Goal: Task Accomplishment & Management: Manage account settings

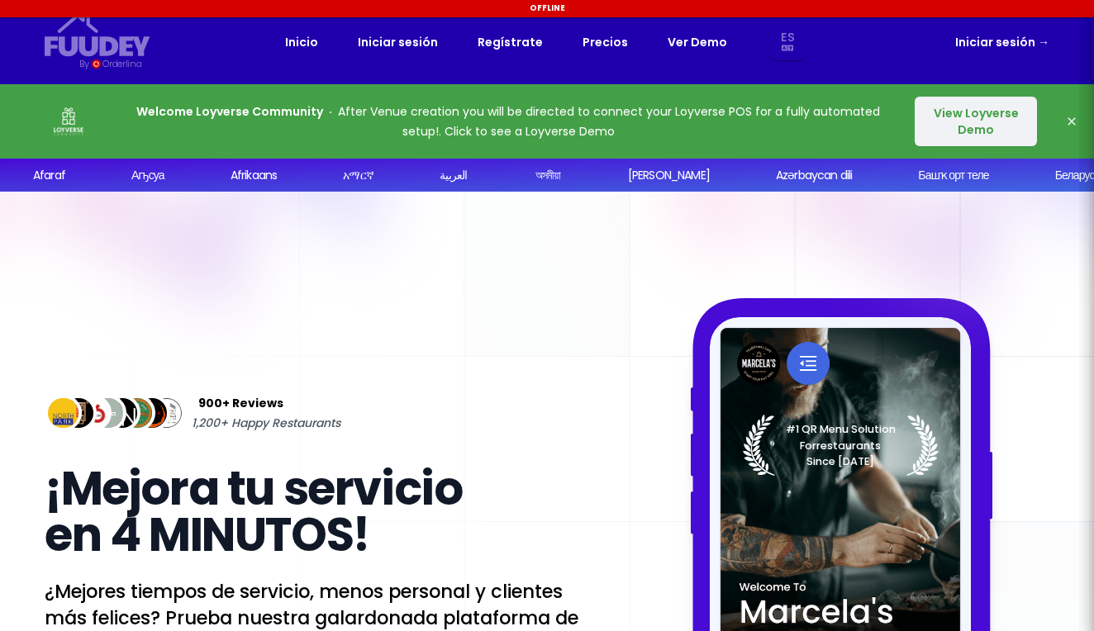
select select "es"
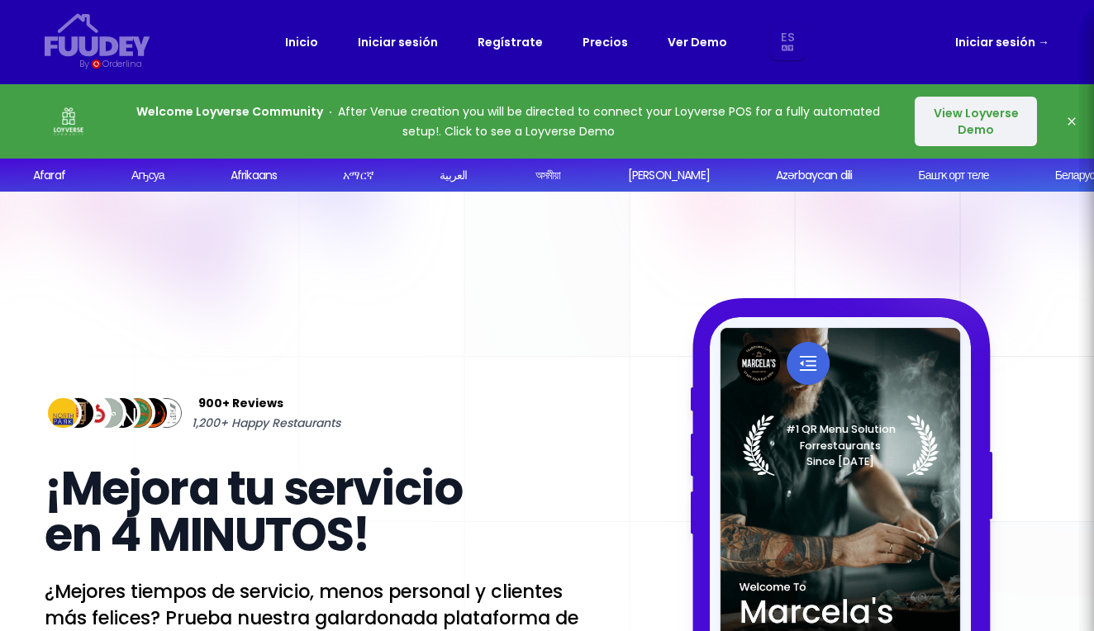
select select "es"
click at [991, 115] on button "View Loyverse Demo" at bounding box center [976, 122] width 122 height 50
select select "es"
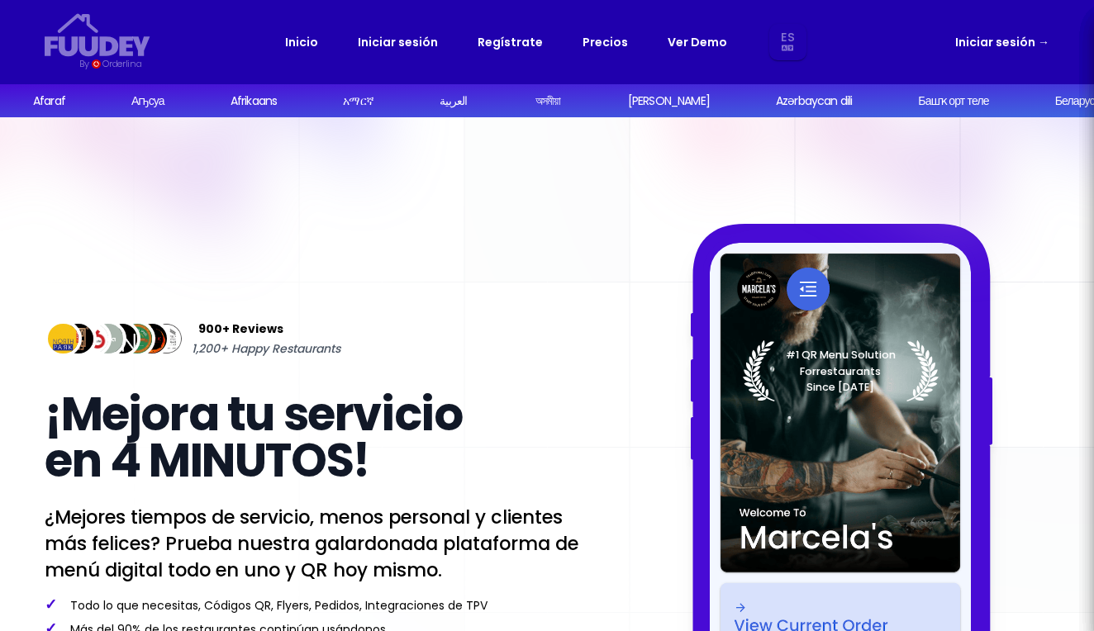
select select "es"
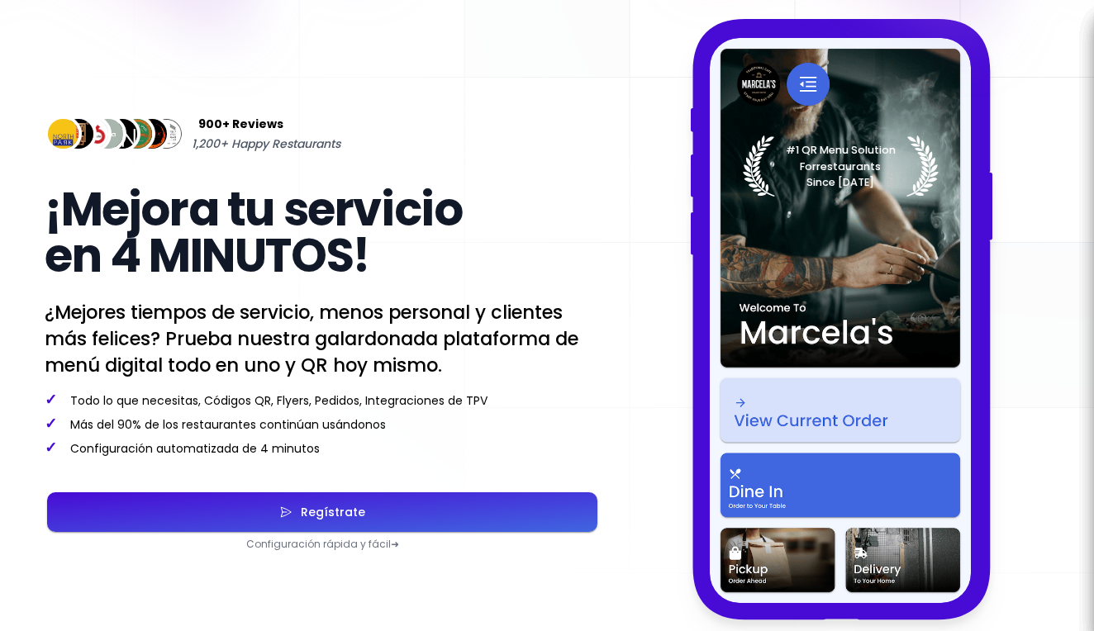
scroll to position [323, 0]
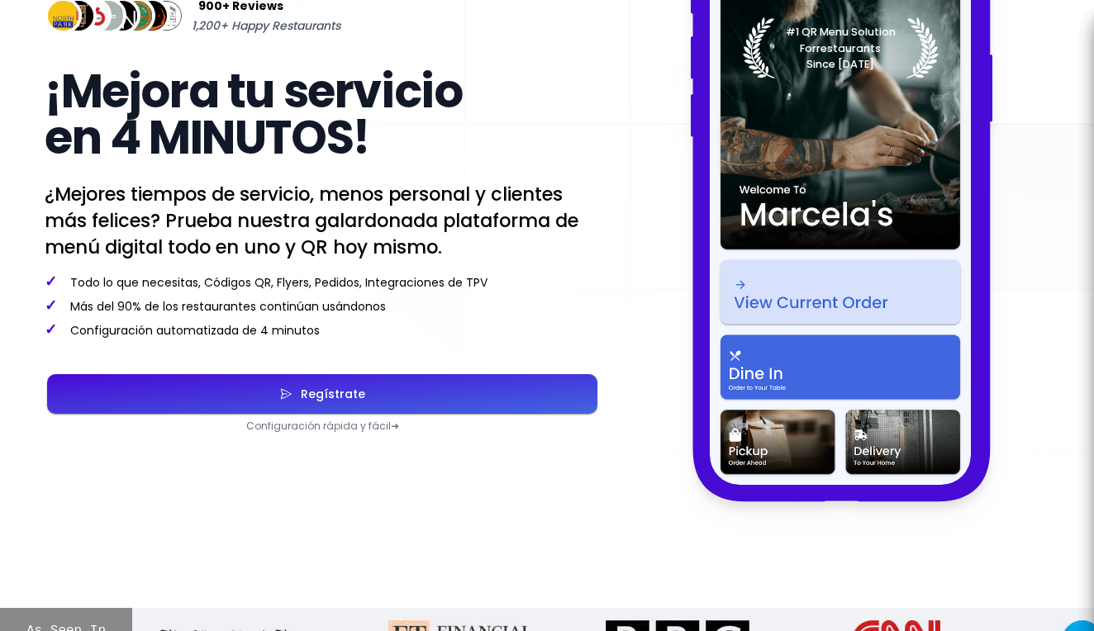
click at [408, 384] on button "Regístrate" at bounding box center [322, 394] width 550 height 40
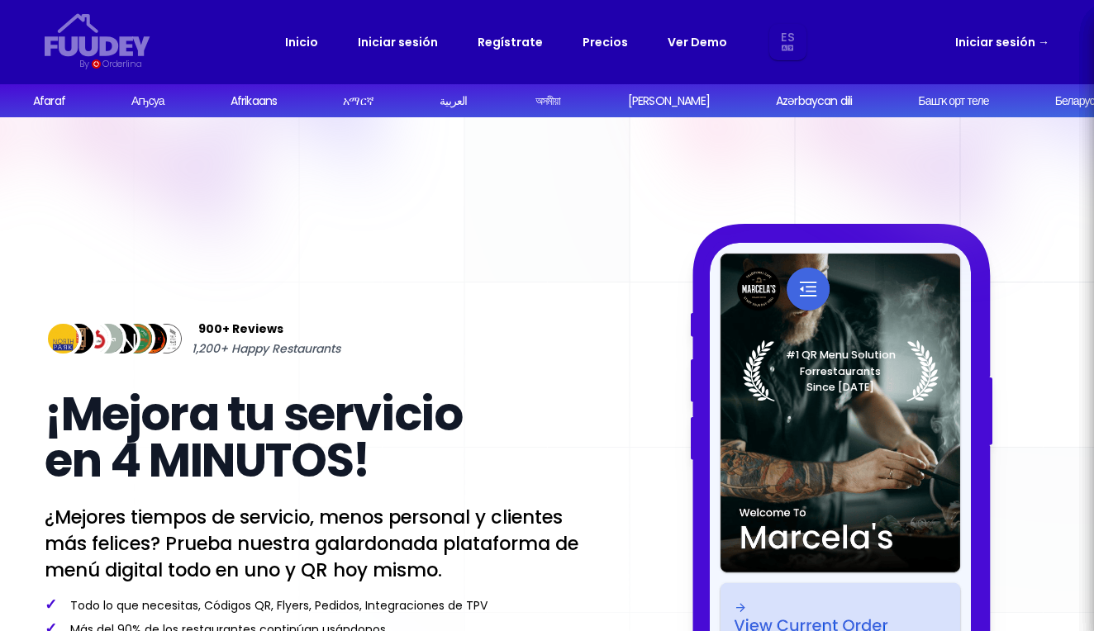
select select "es"
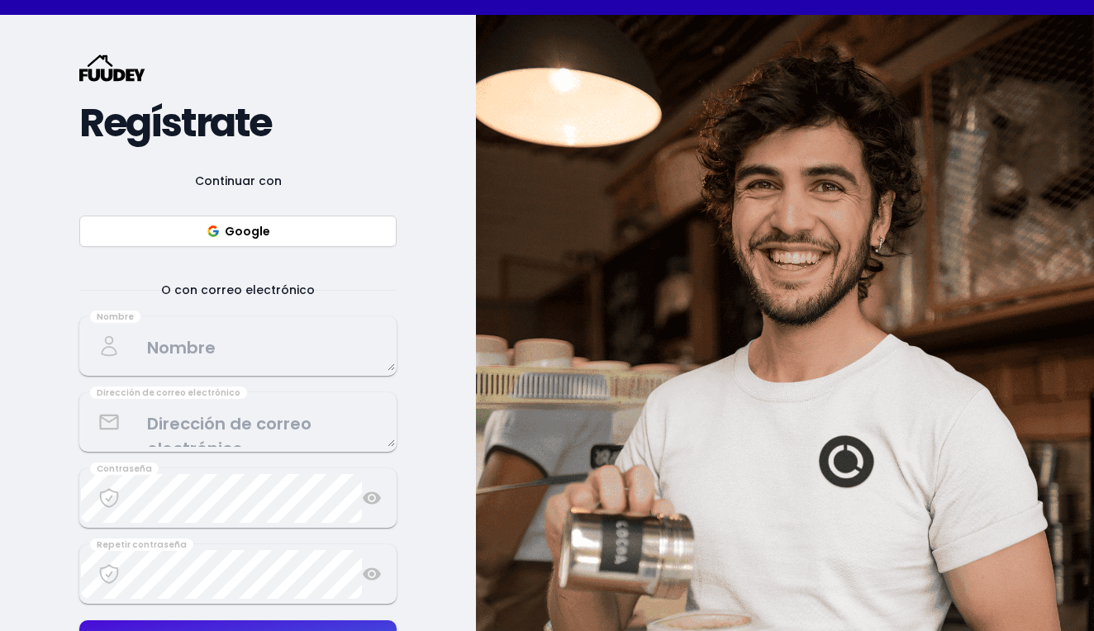
scroll to position [116, 0]
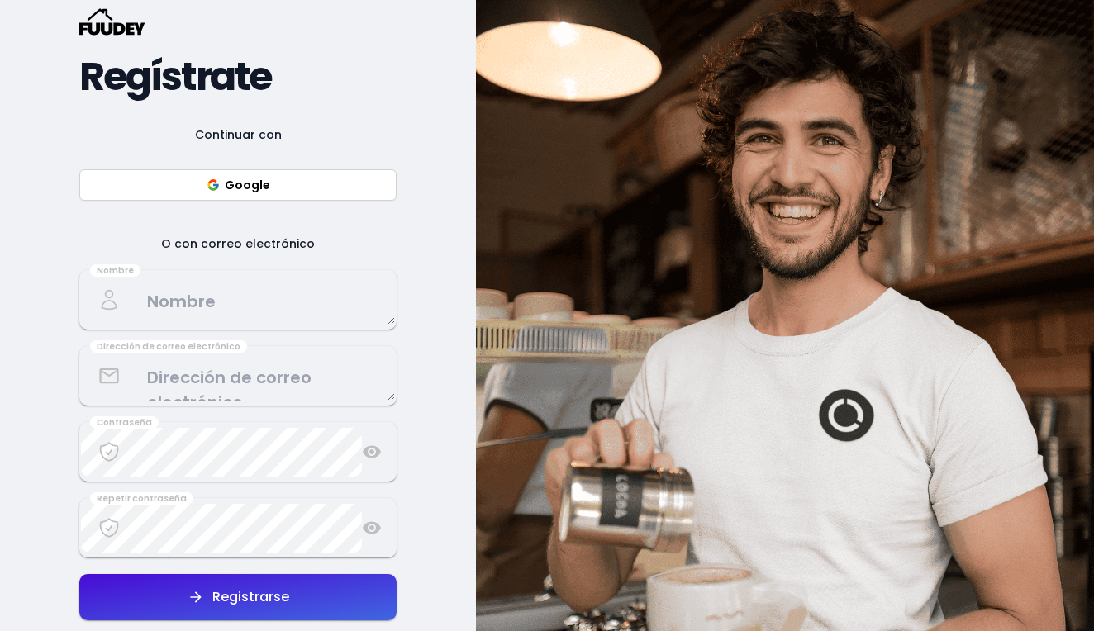
click at [286, 196] on button "Google" at bounding box center [237, 184] width 317 height 31
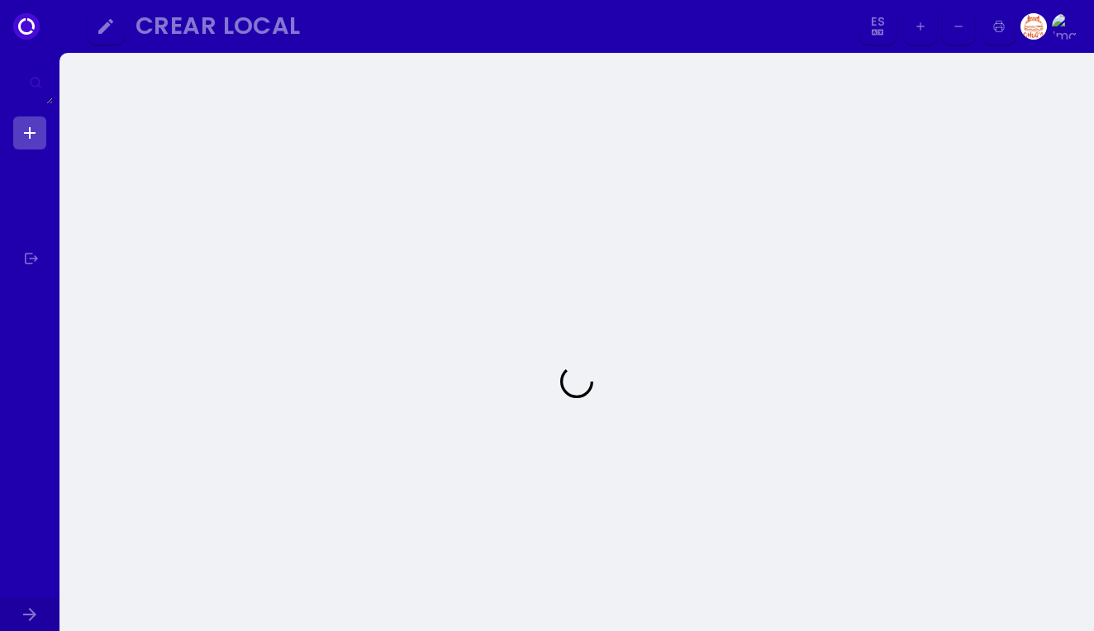
select select "es"
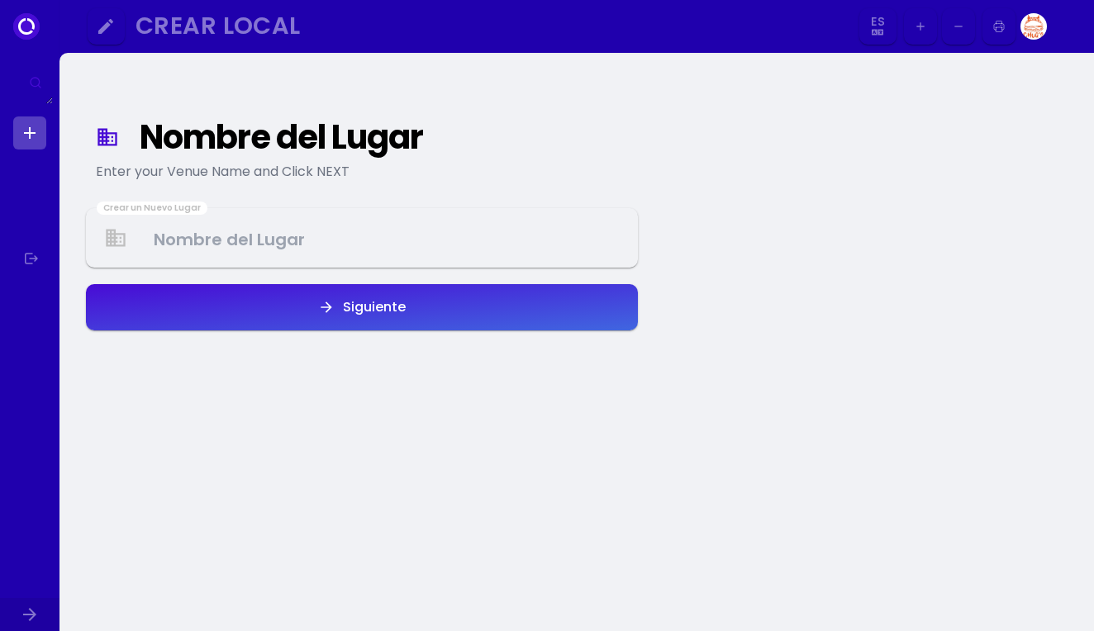
click at [287, 237] on Venue at bounding box center [362, 238] width 549 height 49
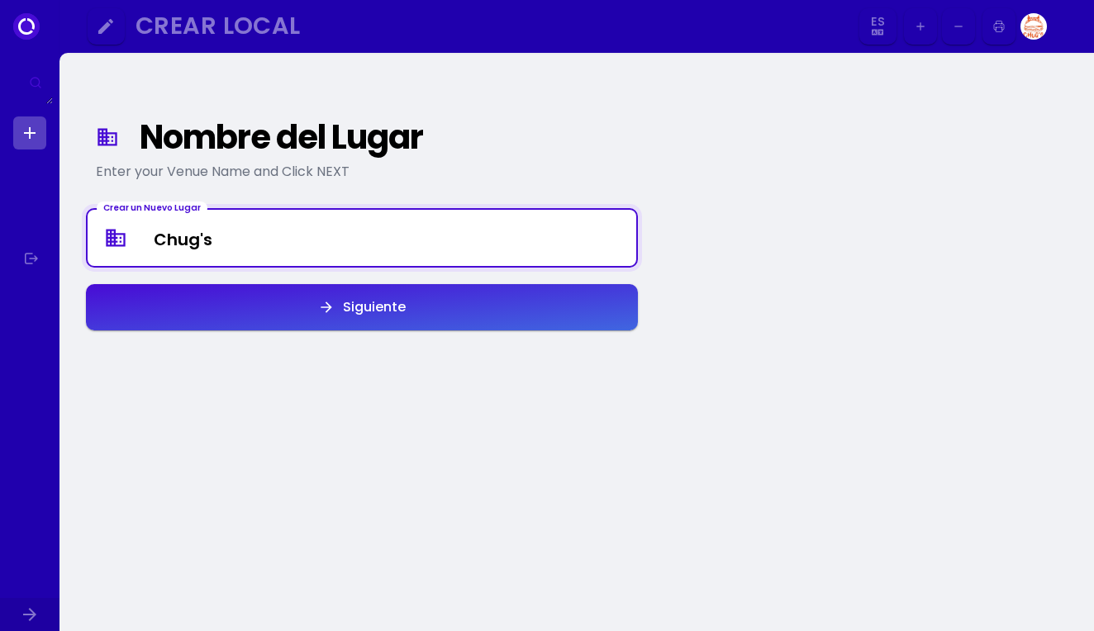
type Venue "Chug's"
click at [365, 314] on div "Siguiente" at bounding box center [370, 307] width 71 height 13
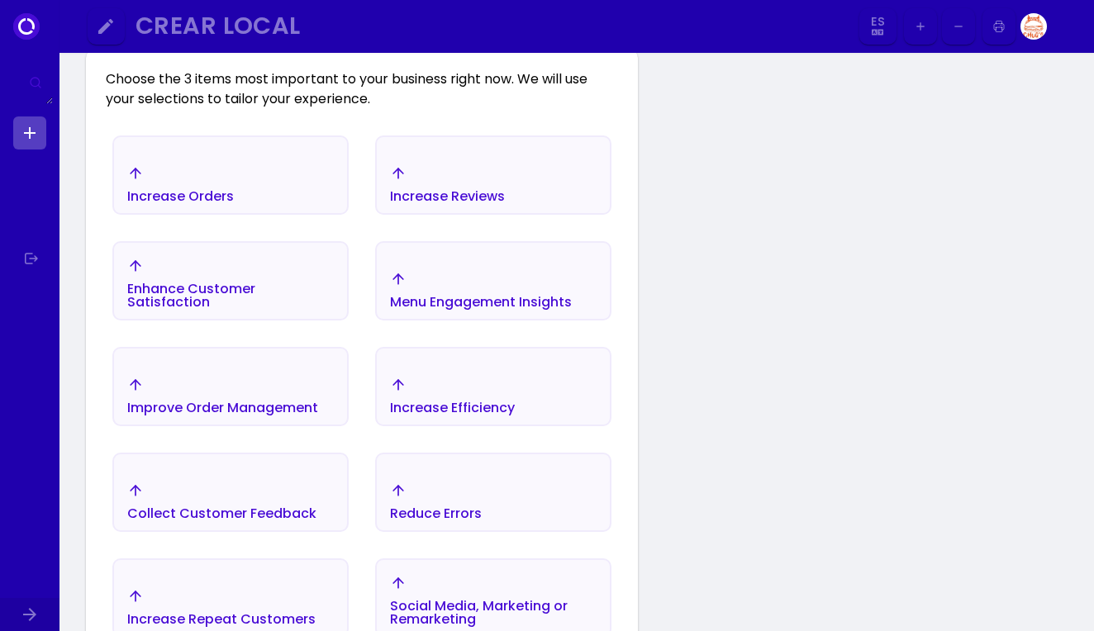
scroll to position [273, 0]
click at [226, 197] on div "Increase Orders" at bounding box center [180, 195] width 107 height 13
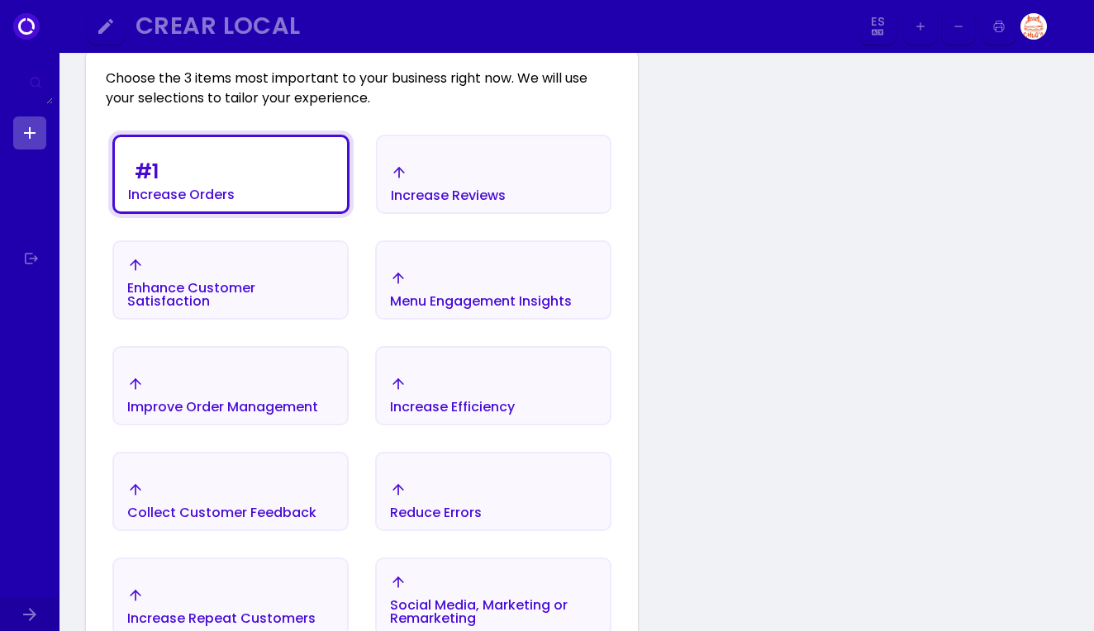
click at [268, 291] on div "Enhance Customer Satisfaction" at bounding box center [230, 295] width 207 height 26
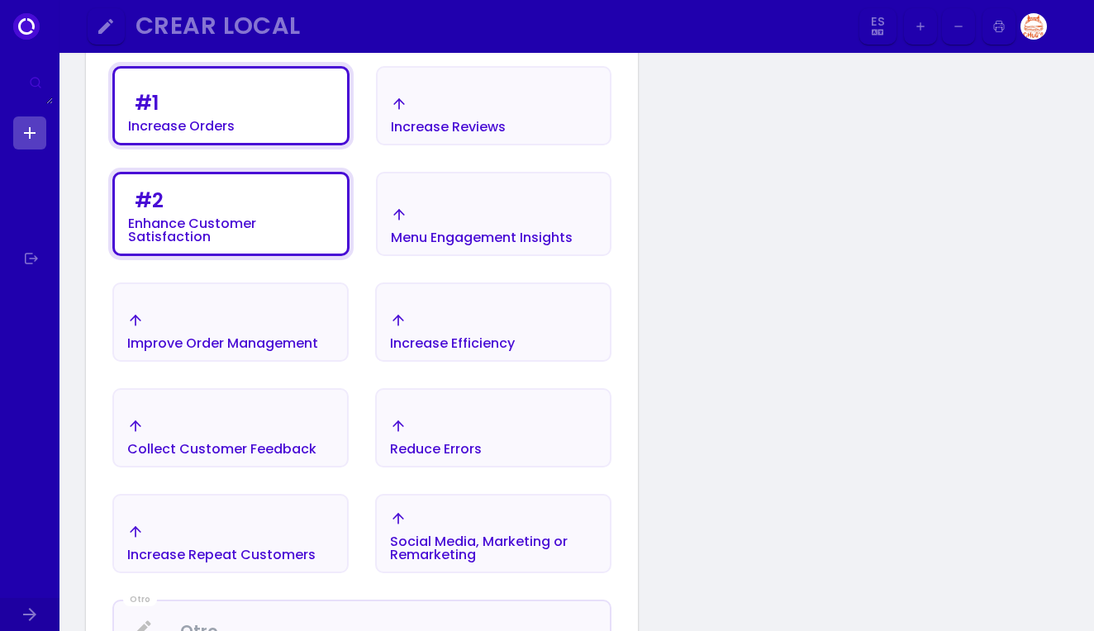
scroll to position [369, 0]
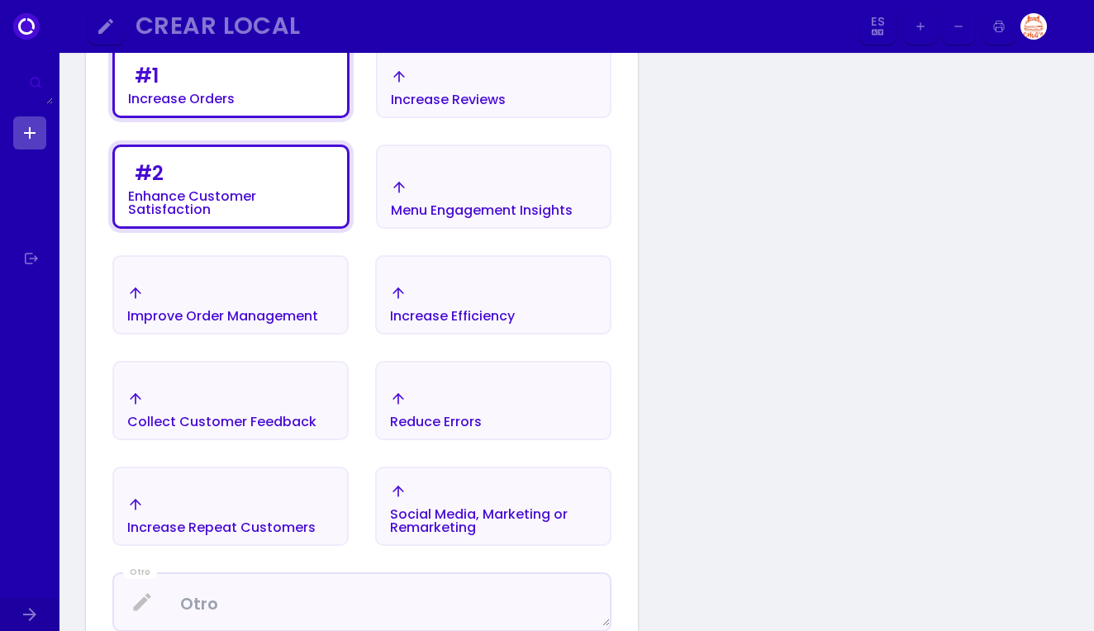
click at [504, 317] on div "Increase Efficiency" at bounding box center [452, 316] width 125 height 13
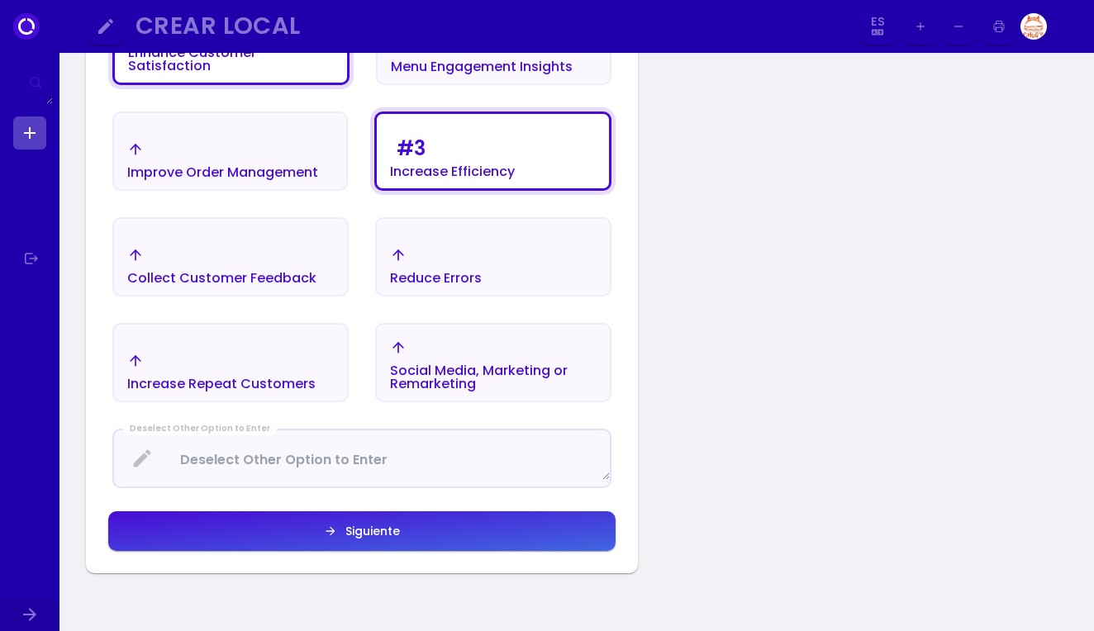
scroll to position [514, 0]
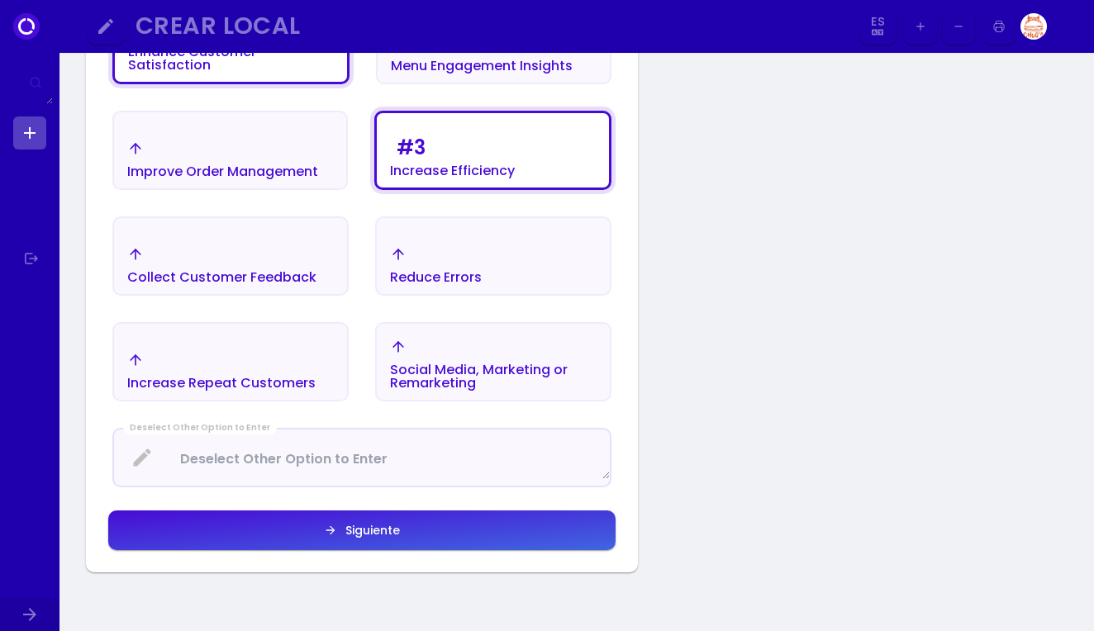
click at [420, 539] on button "Siguiente" at bounding box center [361, 531] width 507 height 40
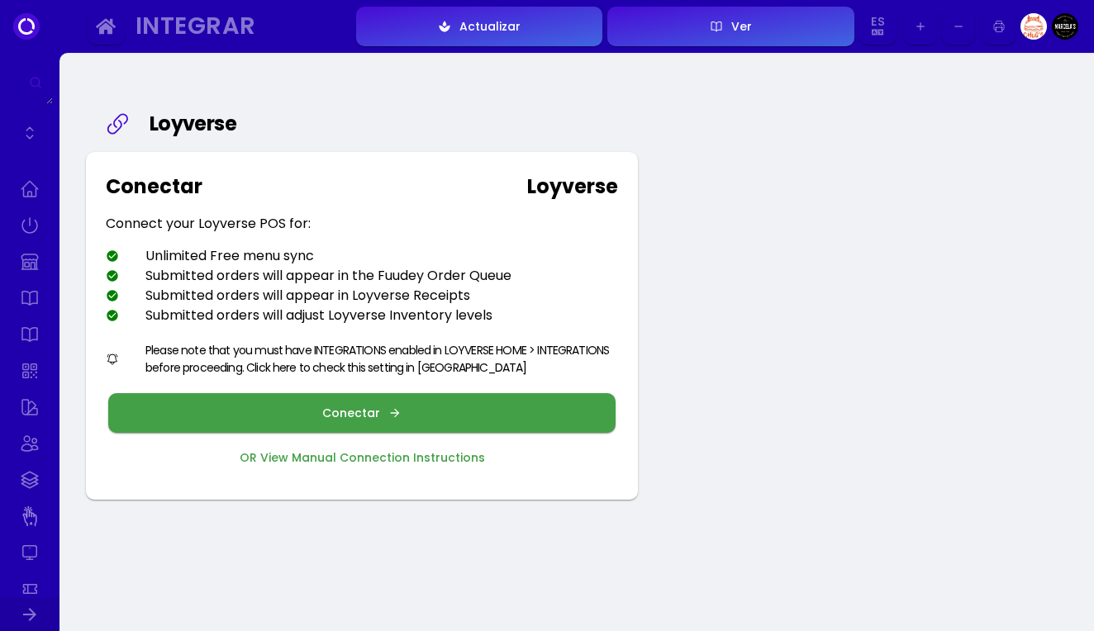
click at [406, 413] on button "Conectar" at bounding box center [361, 413] width 507 height 40
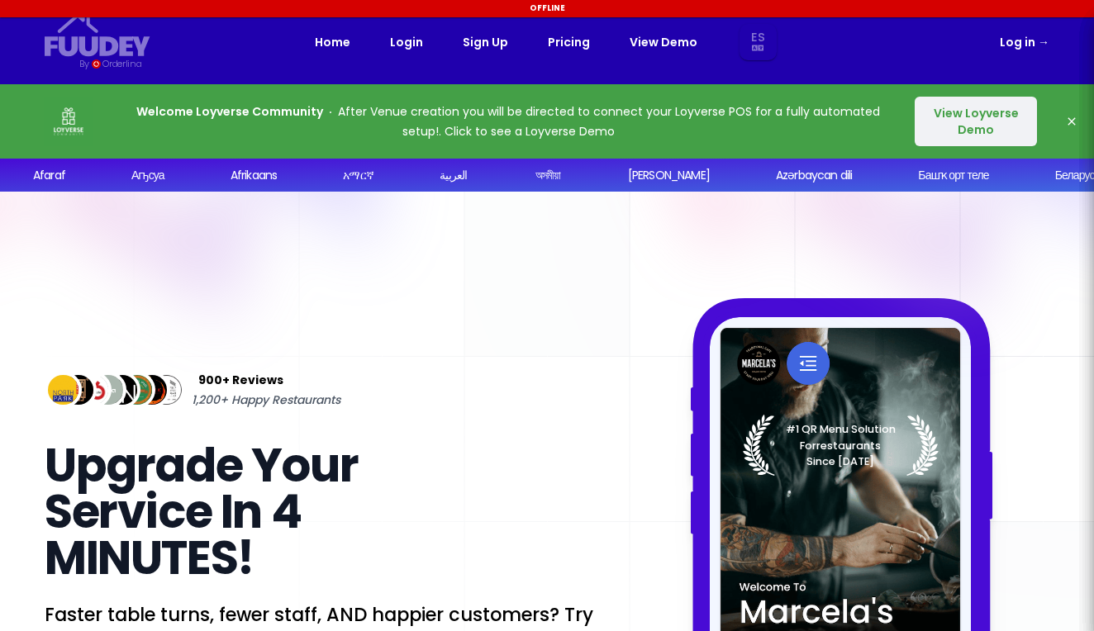
select select "es"
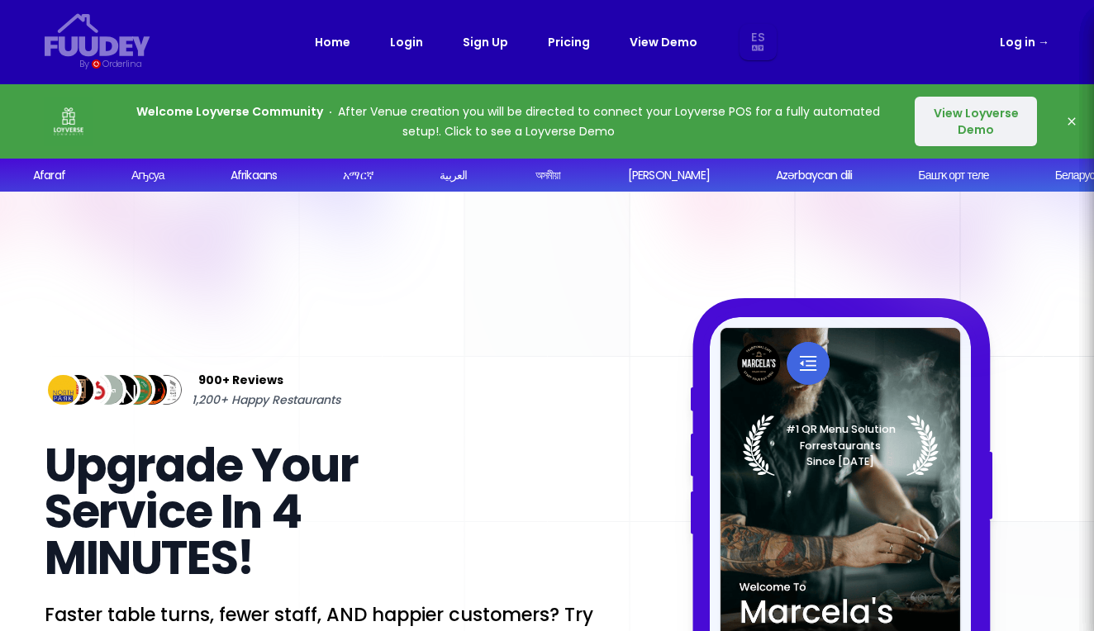
select select "es"
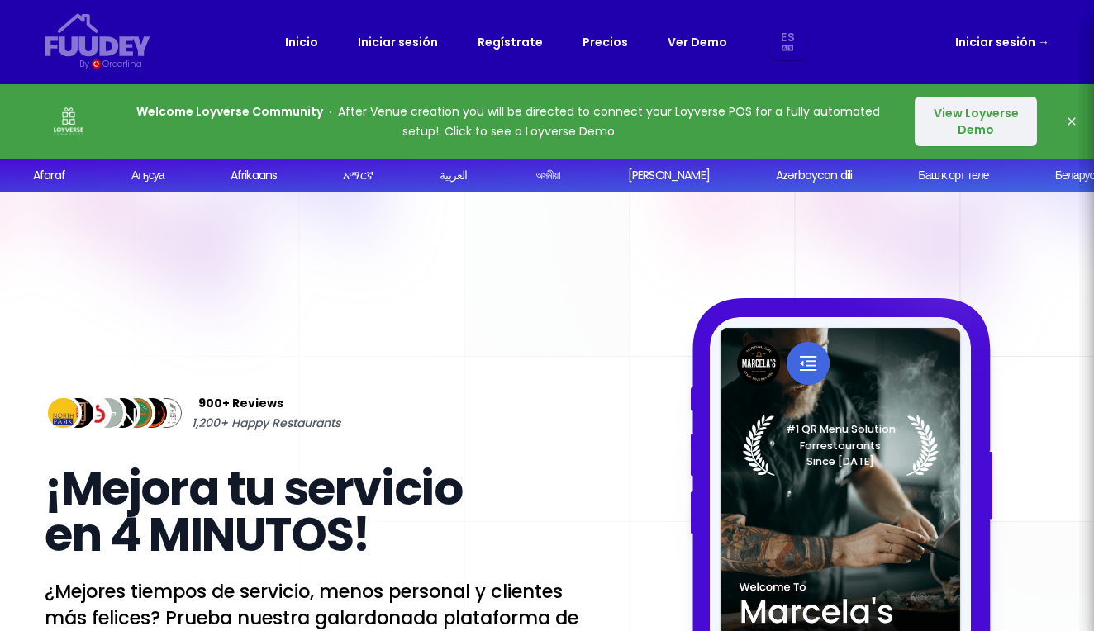
select select "es"
click at [1015, 40] on link "Iniciar sesión →" at bounding box center [1002, 42] width 94 height 20
select select "es"
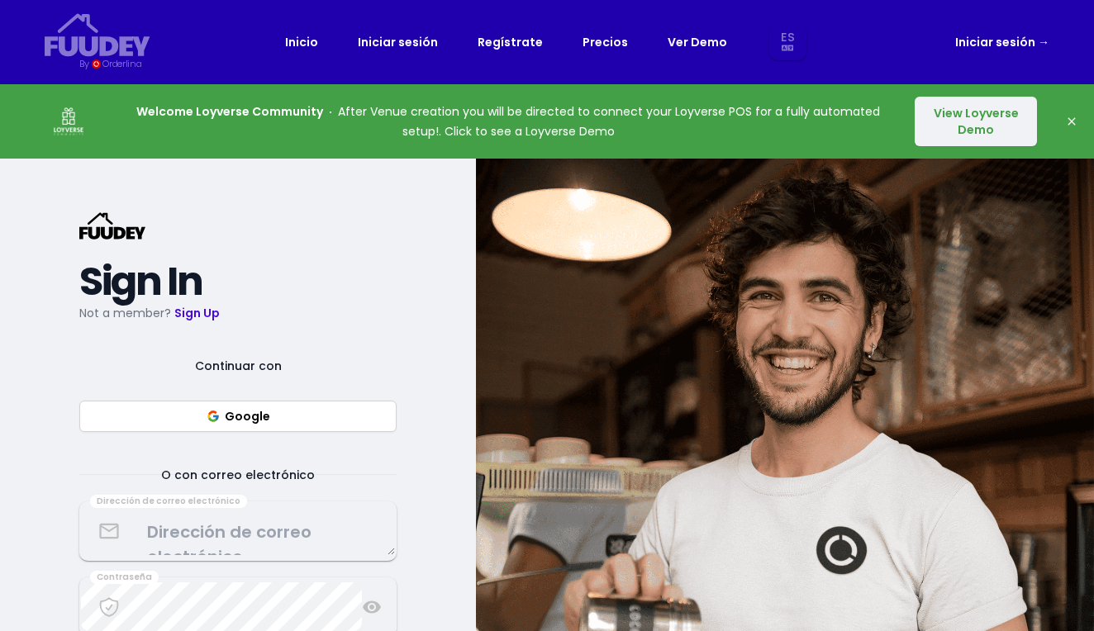
click at [274, 418] on button "Google" at bounding box center [237, 416] width 317 height 31
select select "es"
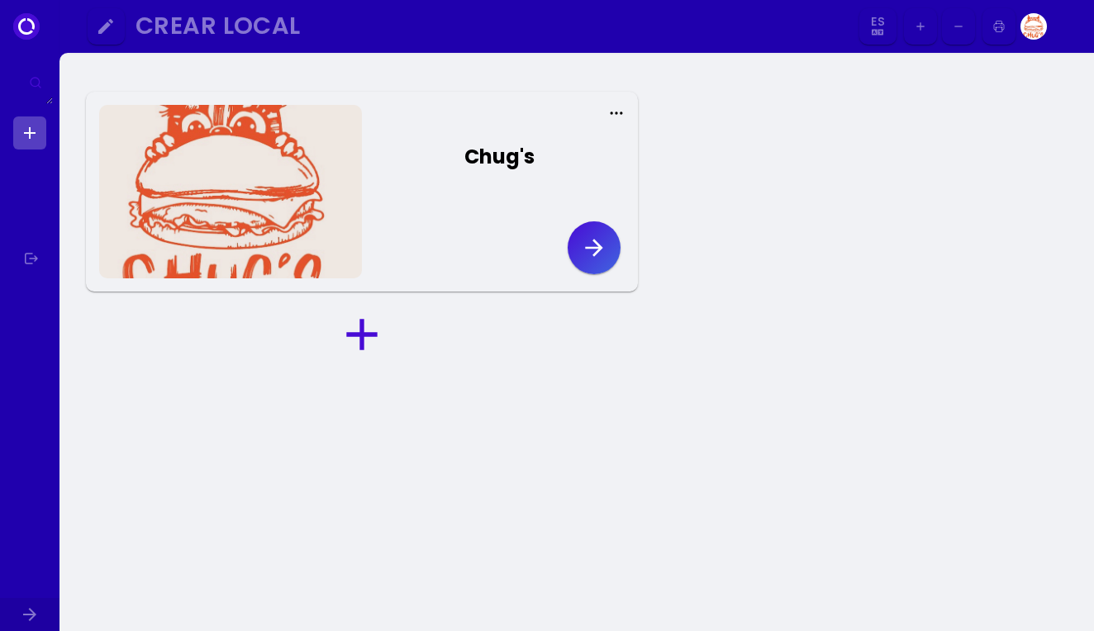
click at [585, 241] on icon "button" at bounding box center [594, 248] width 26 height 26
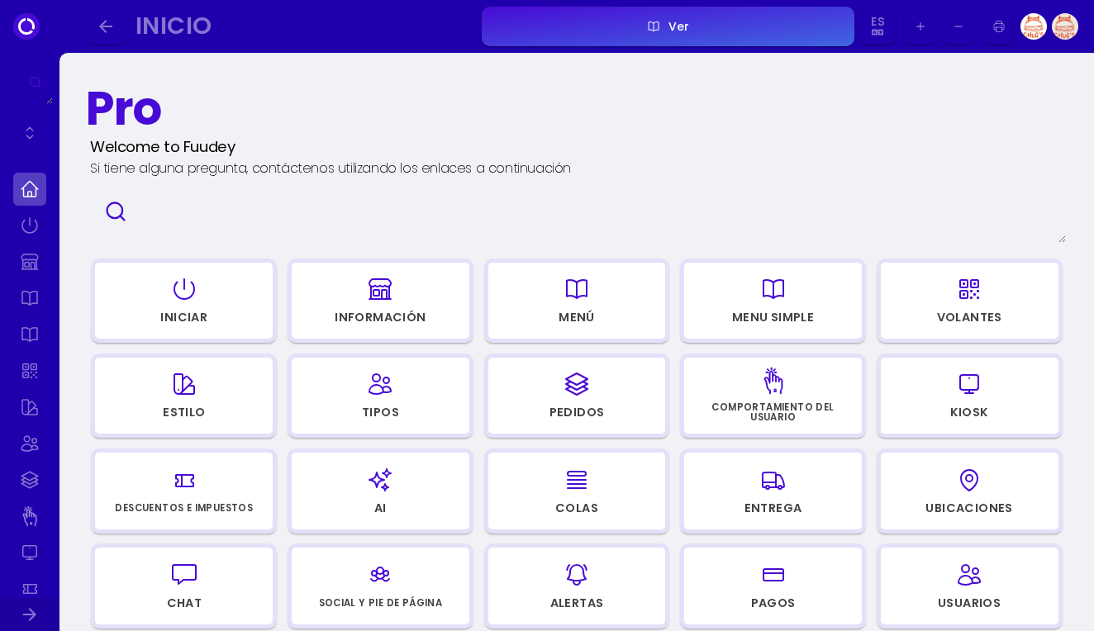
click at [591, 292] on div "button" at bounding box center [577, 289] width 163 height 40
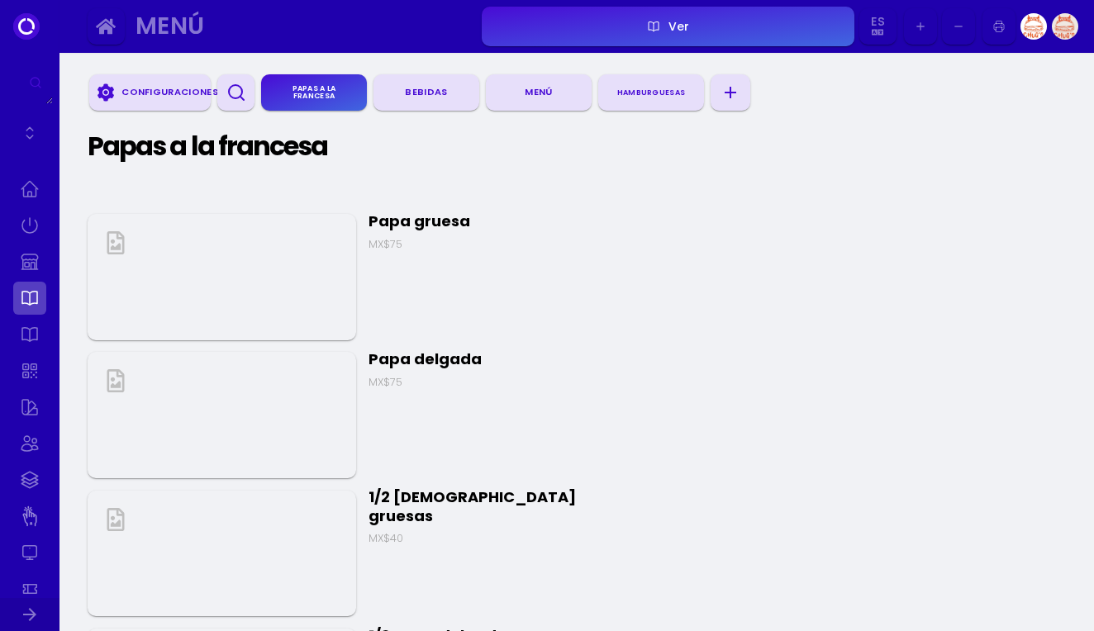
scroll to position [100, 0]
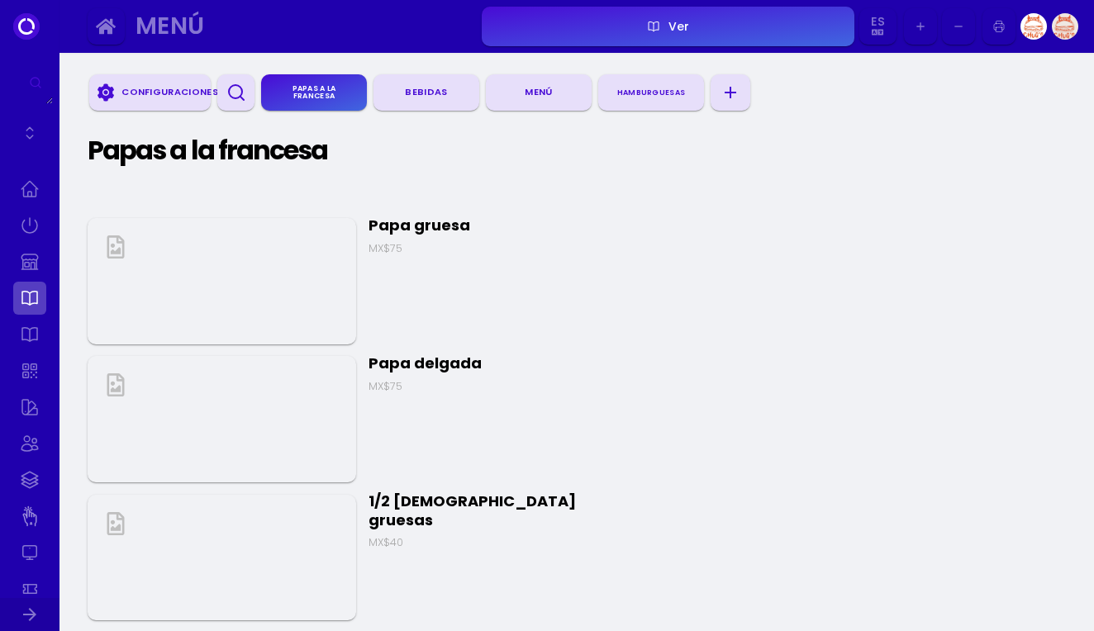
click at [290, 297] on img at bounding box center [222, 281] width 269 height 126
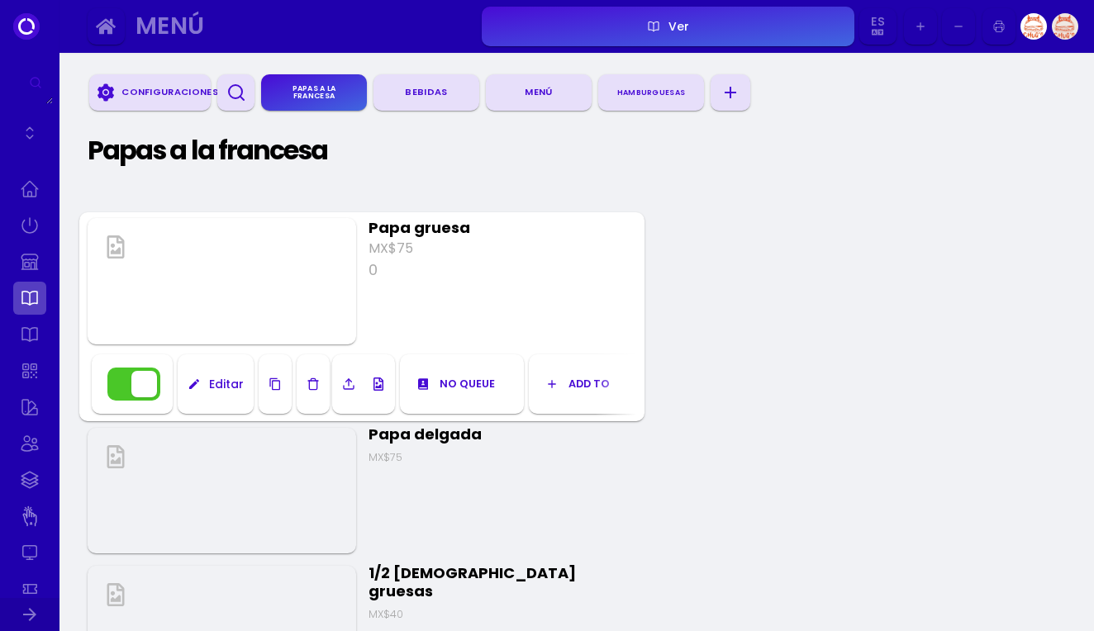
click at [378, 380] on label at bounding box center [363, 383] width 63 height 59
click at [0, 0] on input "file" at bounding box center [0, 0] width 0 height 0
click at [31, 194] on link at bounding box center [29, 189] width 33 height 33
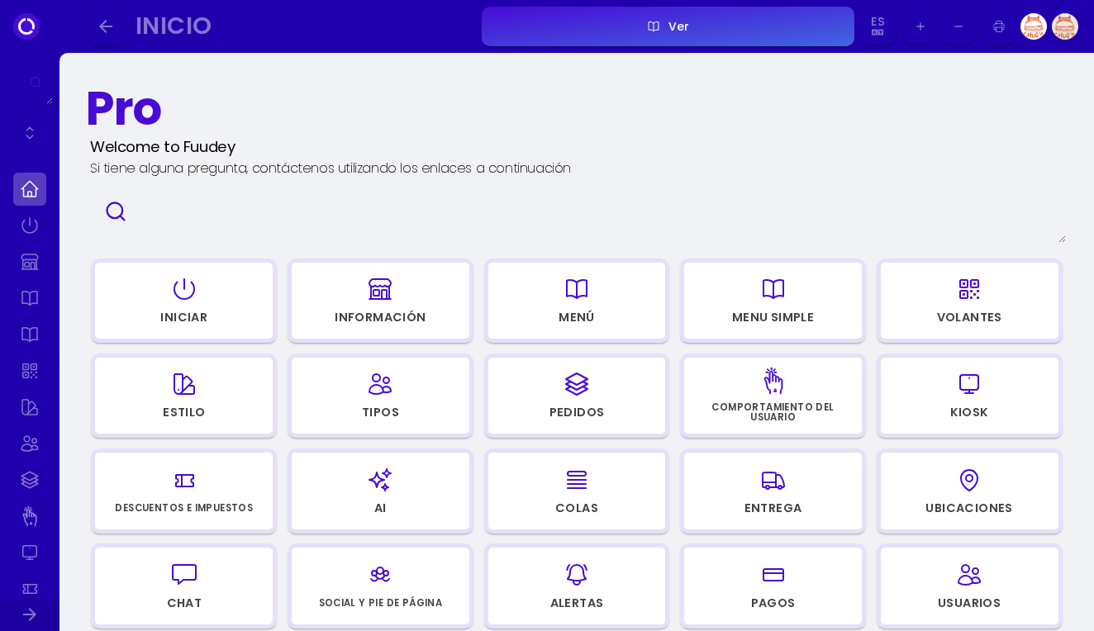
scroll to position [133, 0]
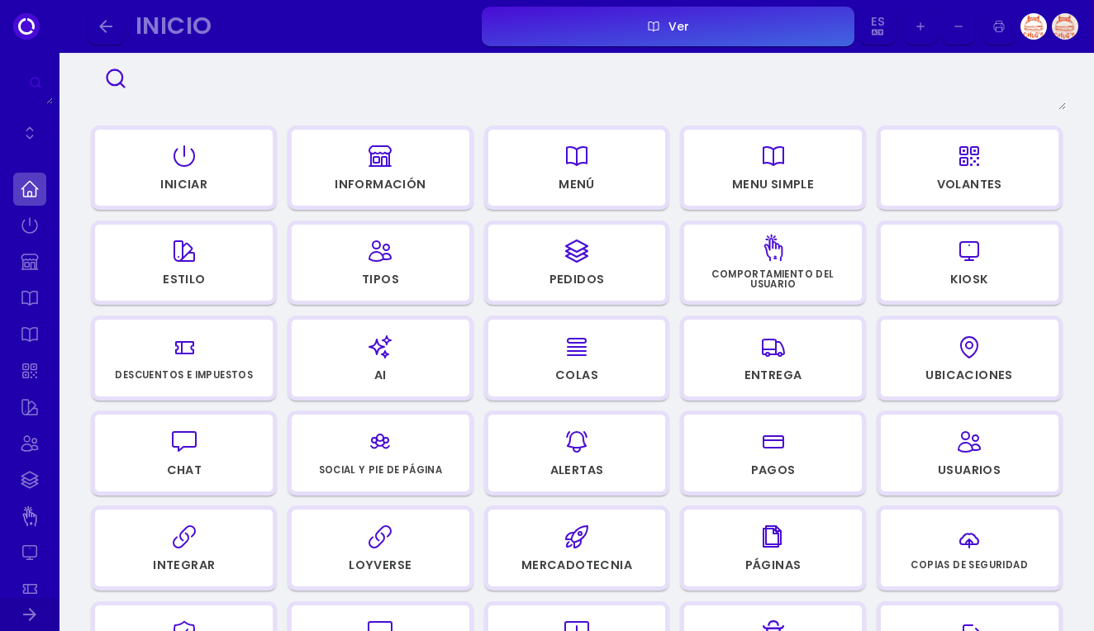
click at [777, 475] on div "Pagos" at bounding box center [773, 470] width 45 height 12
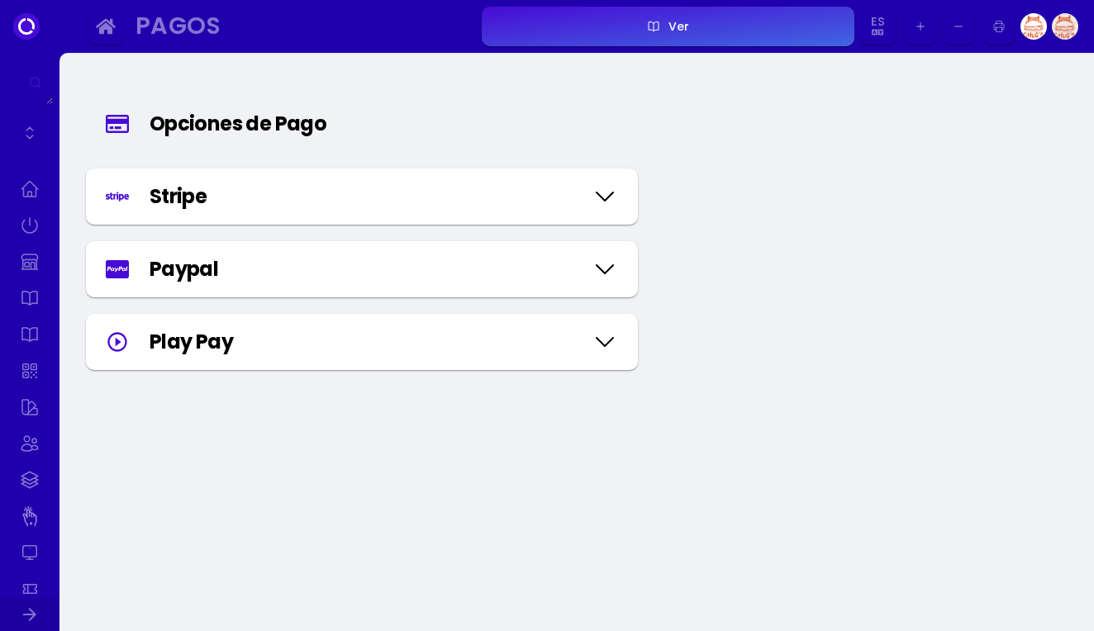
click at [580, 190] on div "Stripe" at bounding box center [367, 197] width 434 height 30
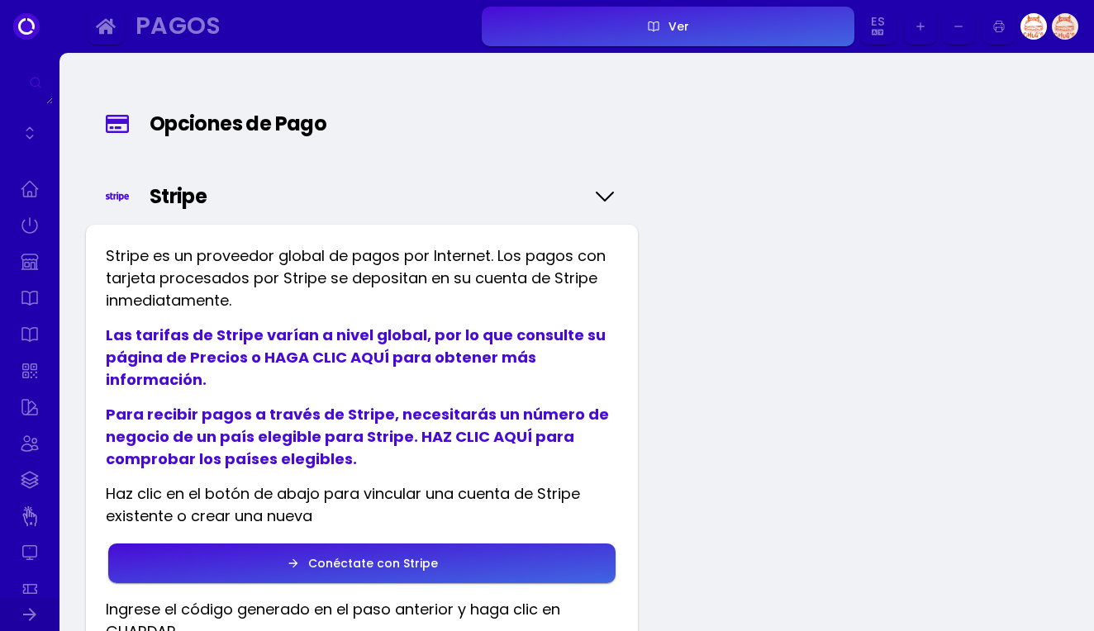
click at [459, 557] on button "Conéctate con Stripe" at bounding box center [361, 564] width 507 height 40
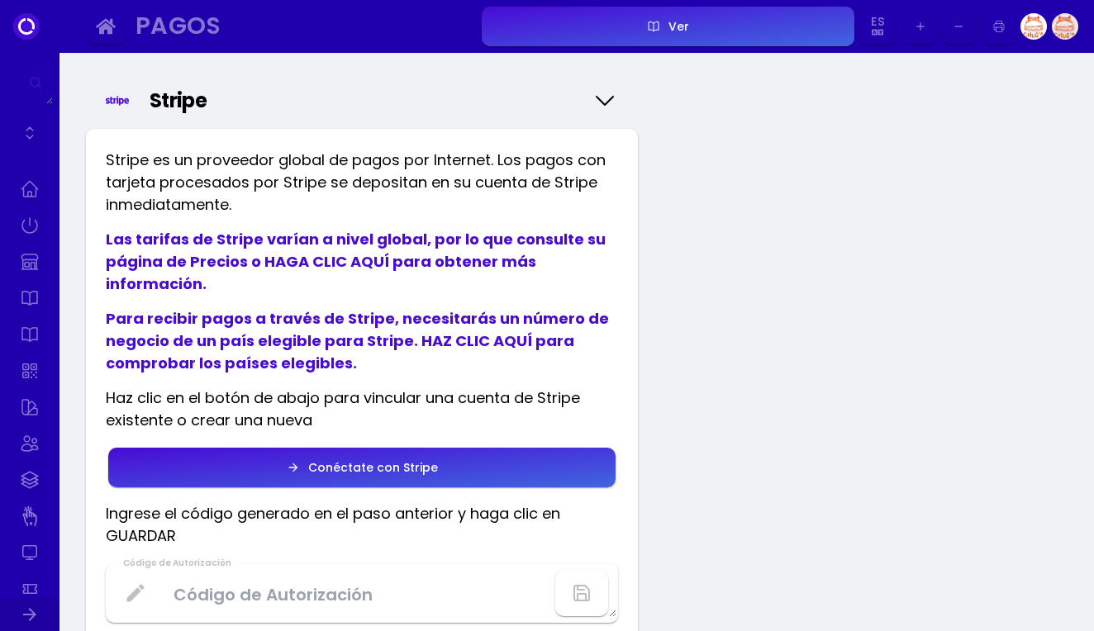
scroll to position [120, 0]
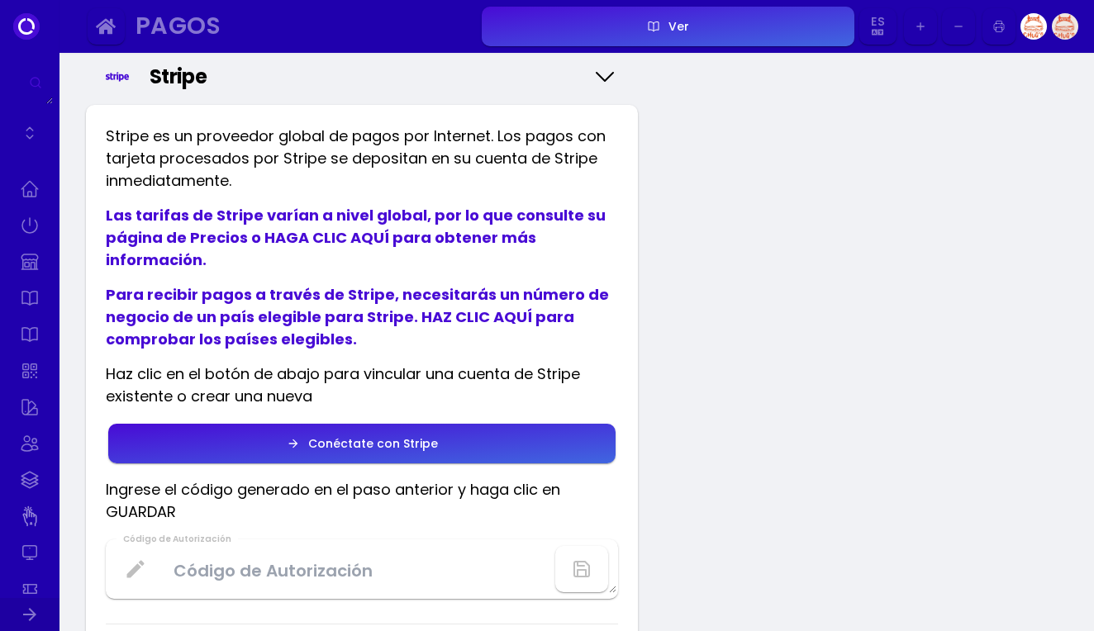
click at [444, 435] on button "Conéctate con Stripe" at bounding box center [361, 444] width 507 height 40
click at [357, 561] on Code at bounding box center [361, 569] width 509 height 49
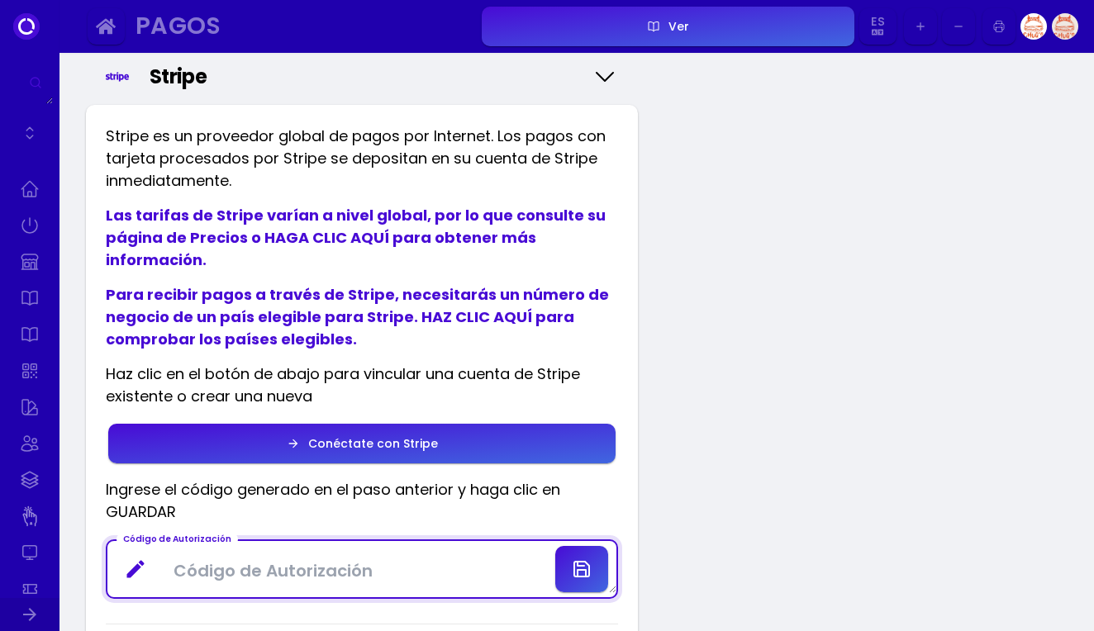
paste Code "ac_T7GaDQXqAMnR3PToIq1AVyKUChWmi3Ol"
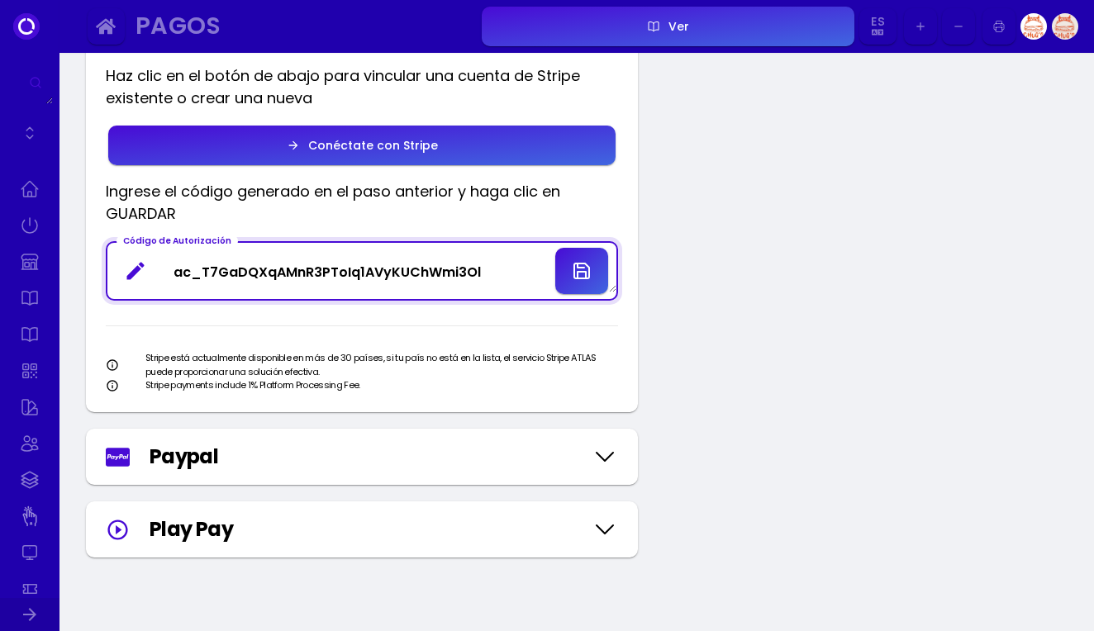
scroll to position [396, 0]
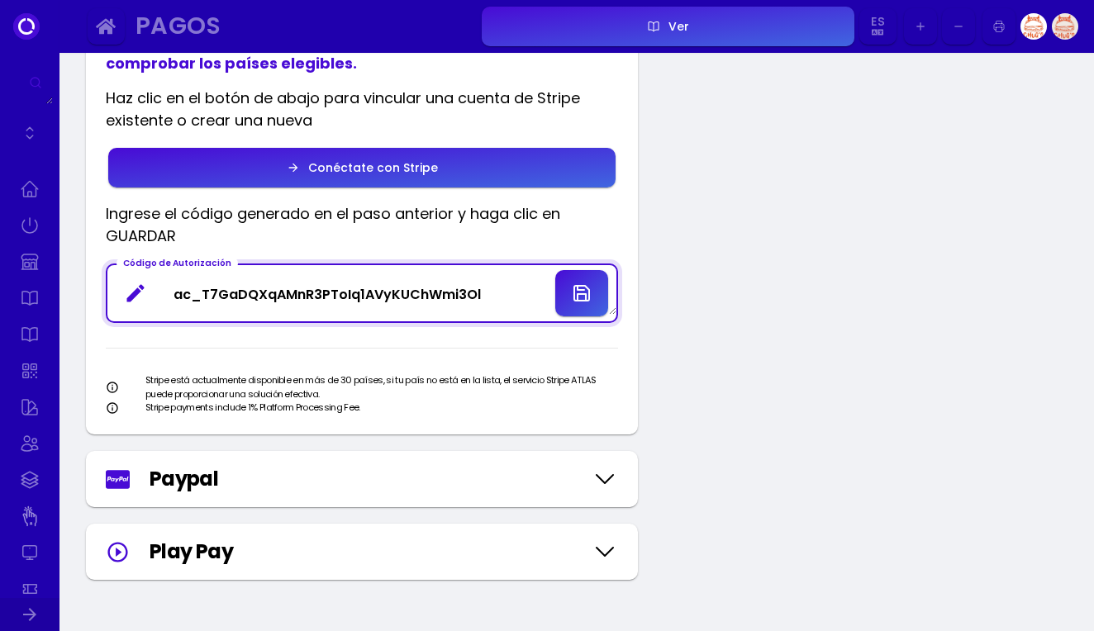
type Code "ac_T7GaDQXqAMnR3PToIq1AVyKUChWmi3Ol"
click at [573, 295] on icon "button" at bounding box center [582, 293] width 20 height 20
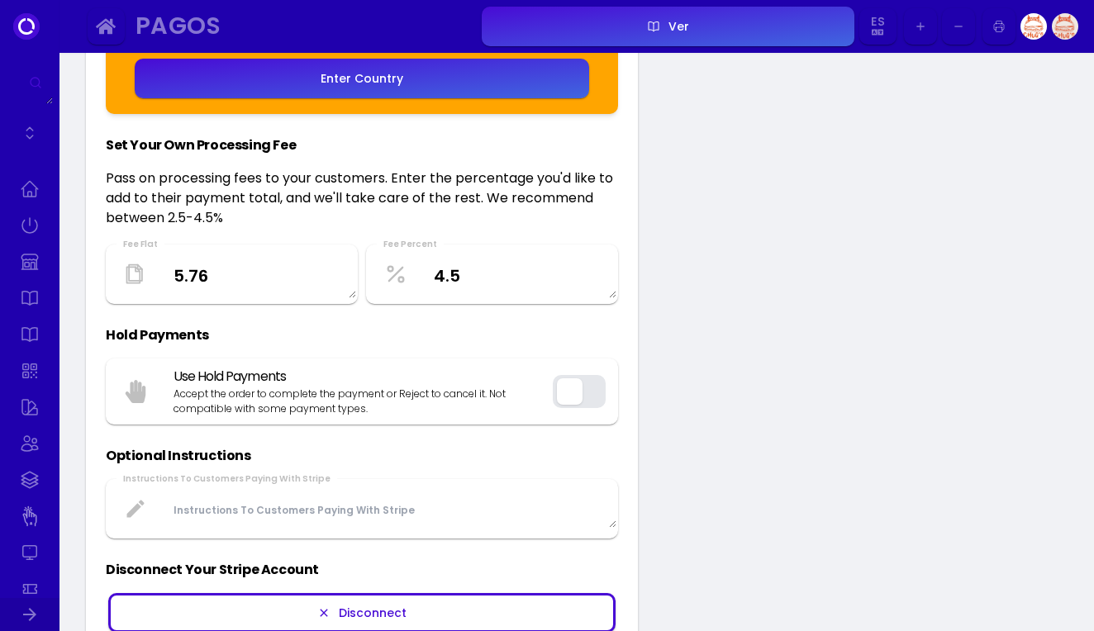
scroll to position [450, 0]
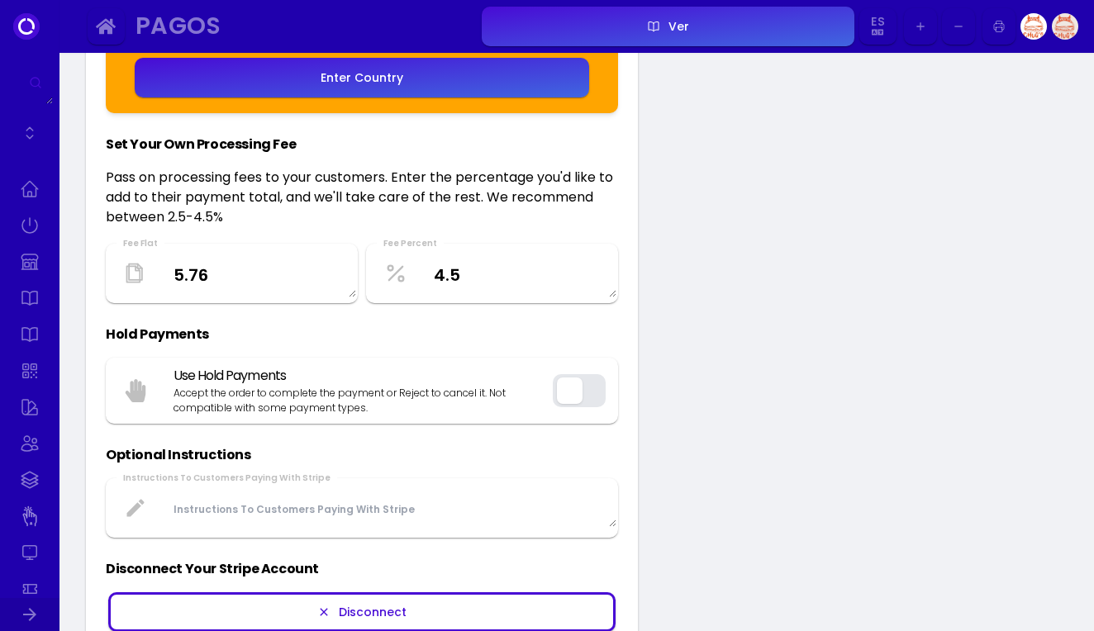
click at [573, 394] on button "button" at bounding box center [579, 390] width 53 height 33
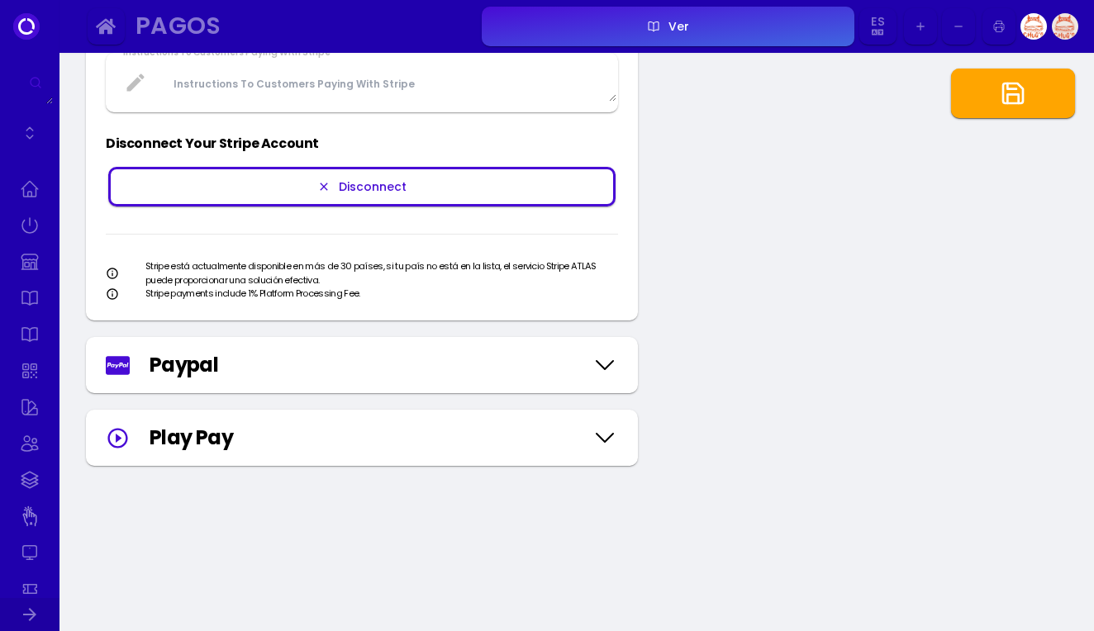
scroll to position [878, 0]
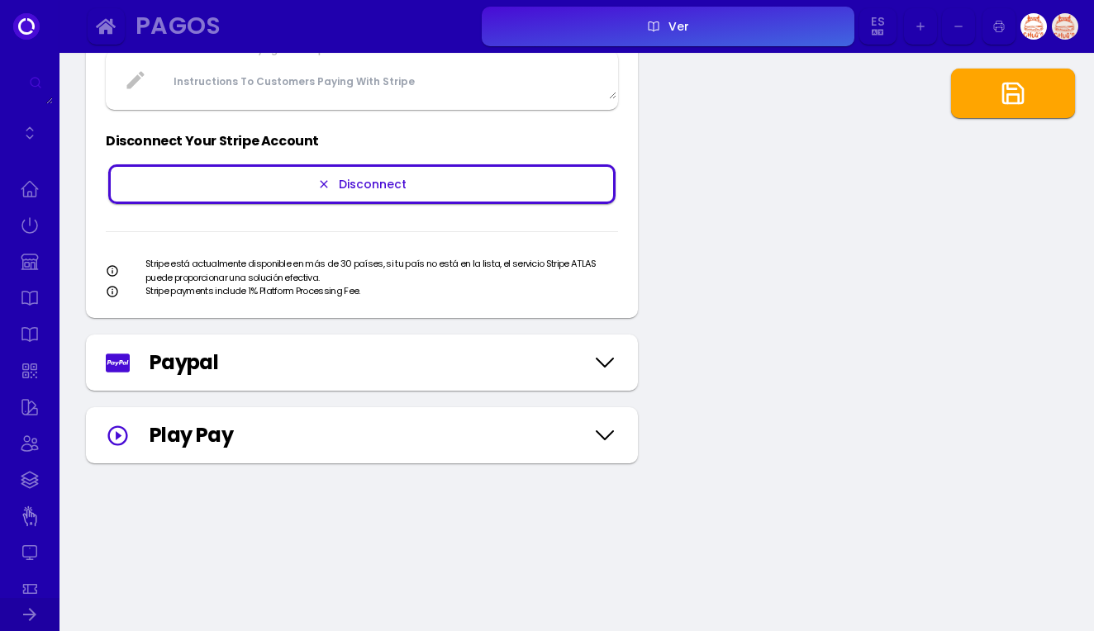
click at [1029, 91] on button "button" at bounding box center [1013, 94] width 124 height 50
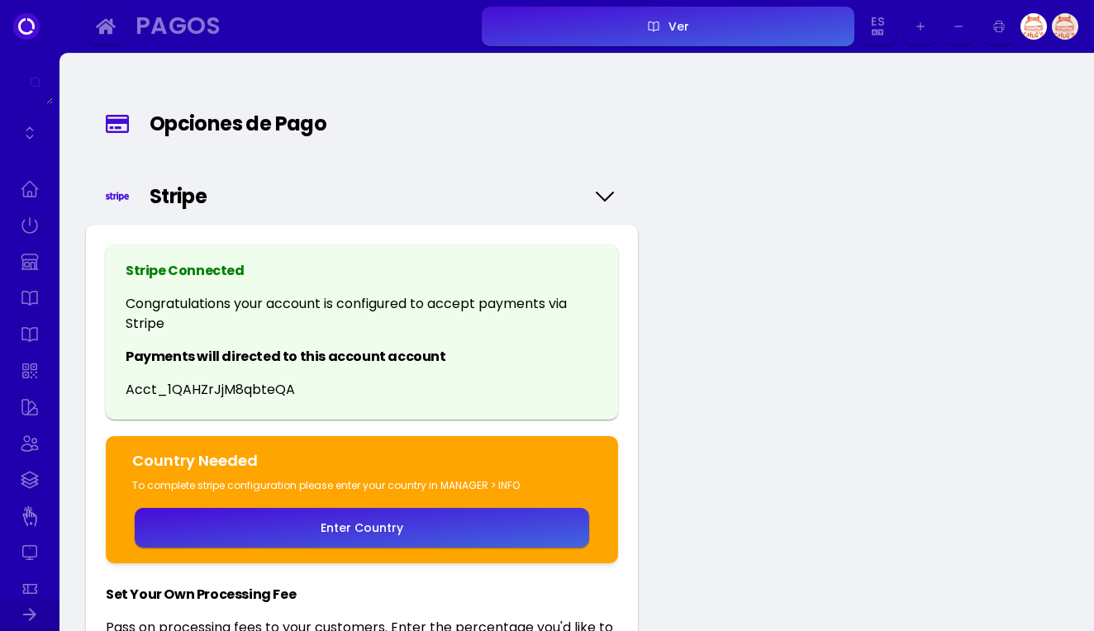
scroll to position [0, 0]
click at [31, 191] on link at bounding box center [29, 189] width 33 height 33
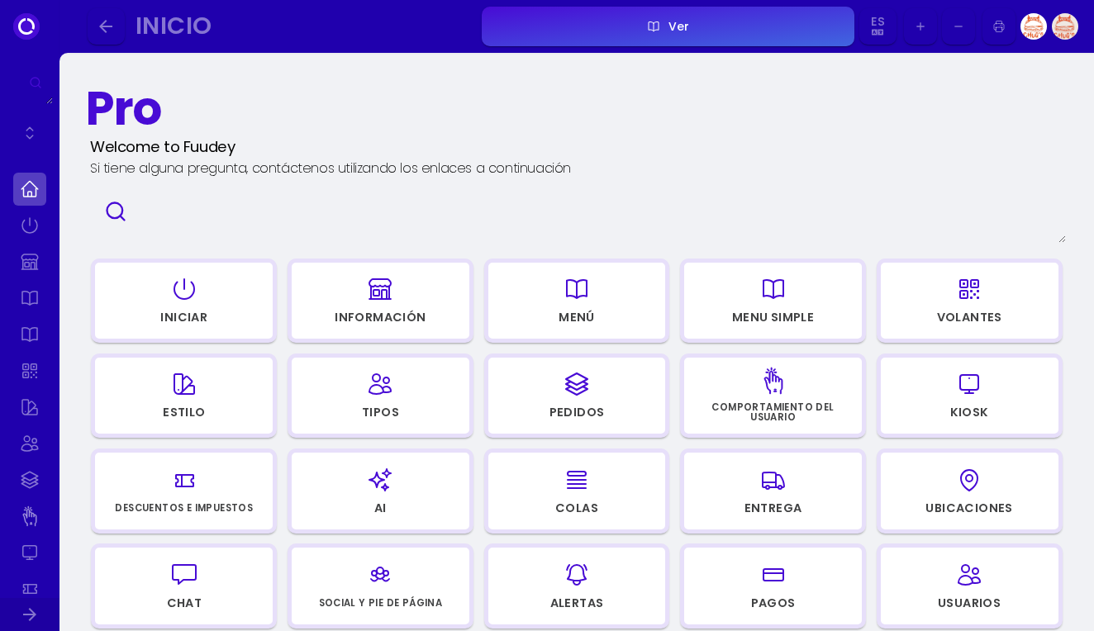
click at [592, 323] on div "Menú" at bounding box center [576, 317] width 36 height 12
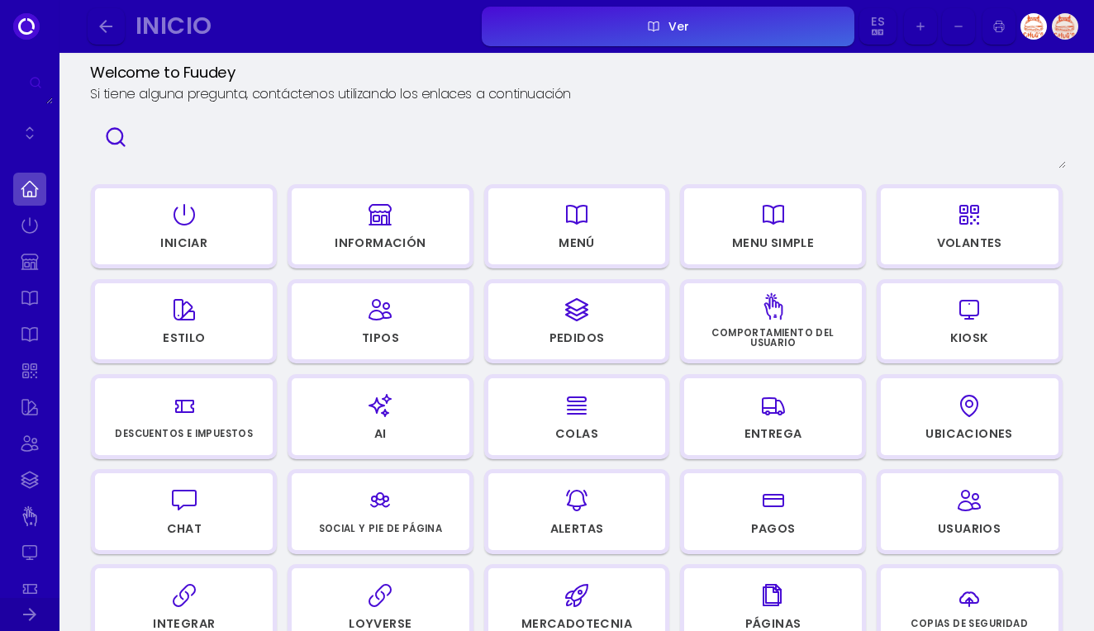
scroll to position [75, 0]
click at [941, 236] on div "Volantes" at bounding box center [969, 242] width 65 height 12
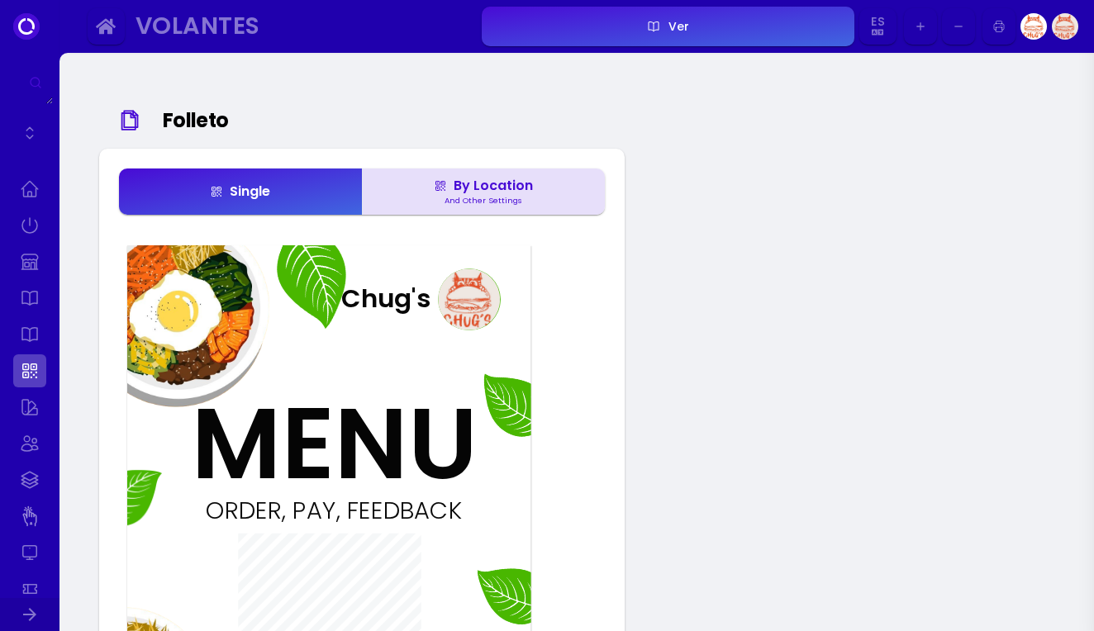
click at [495, 181] on div "By Location" at bounding box center [483, 185] width 99 height 13
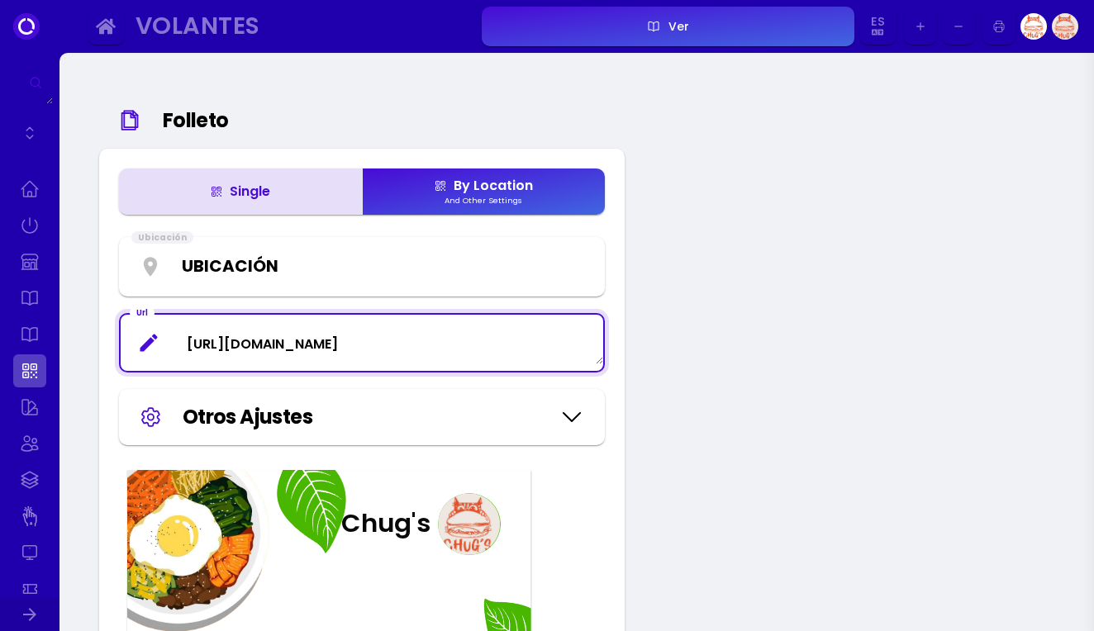
drag, startPoint x: 386, startPoint y: 356, endPoint x: 83, endPoint y: 353, distance: 302.4
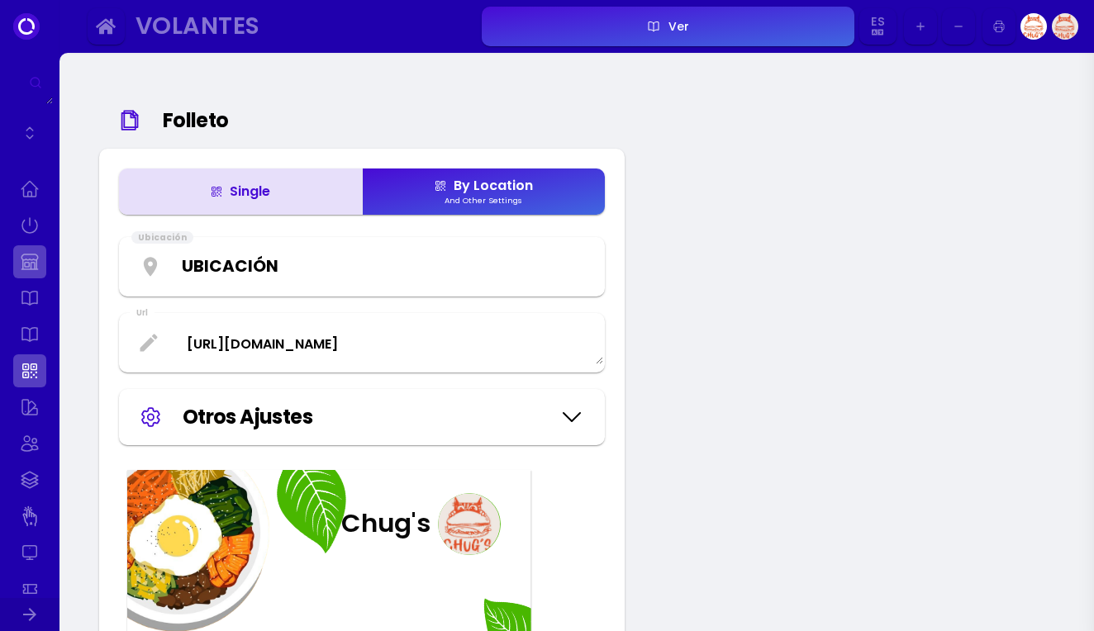
click at [28, 261] on link at bounding box center [29, 261] width 33 height 33
select select "MXN"
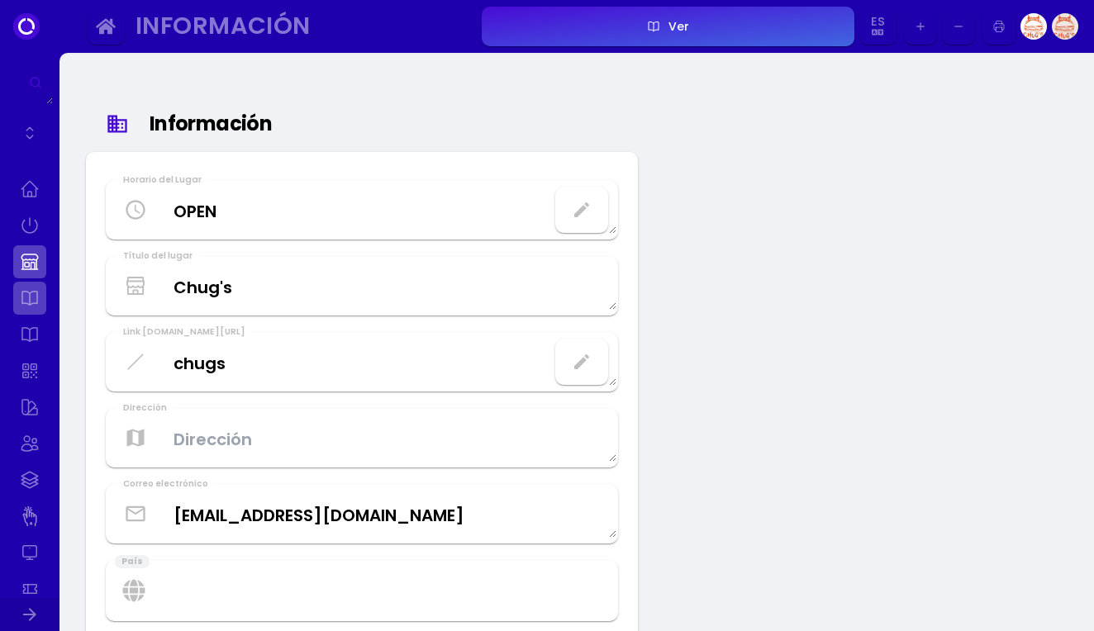
click at [37, 298] on link at bounding box center [29, 298] width 33 height 33
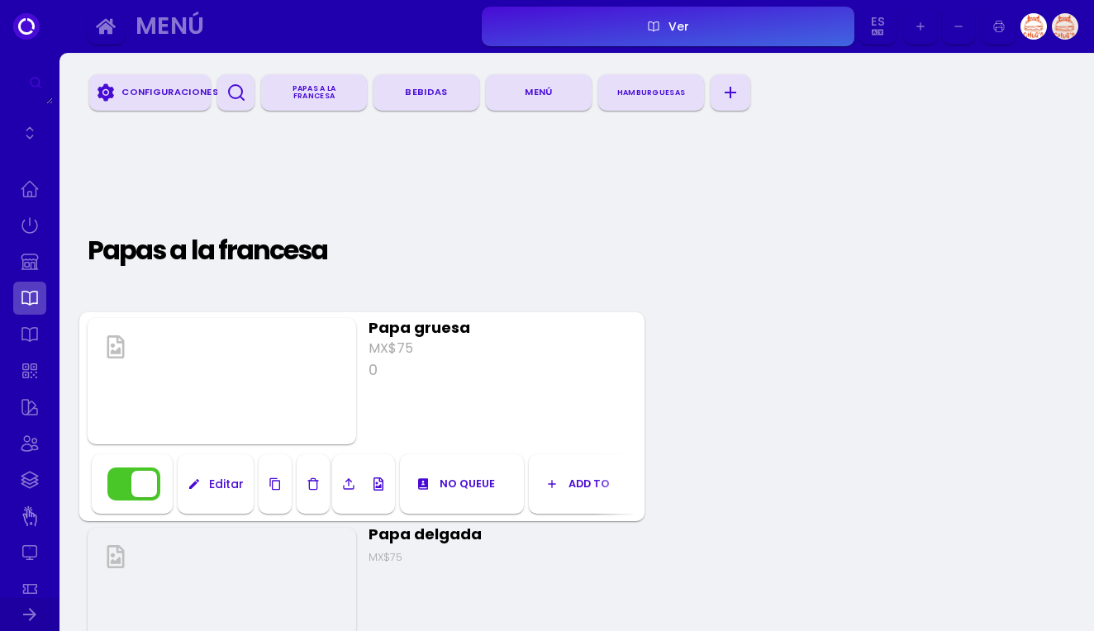
click at [347, 4] on div "Menú Ver Es Es Aa Ab Af Am Ar As Ay Az Ba Be Bg Bh Bi Bn Bo Br Ca Co Cs Cy Da D…" at bounding box center [533, 26] width 894 height 45
click at [30, 294] on link at bounding box center [29, 298] width 33 height 33
click at [37, 205] on link at bounding box center [29, 189] width 33 height 33
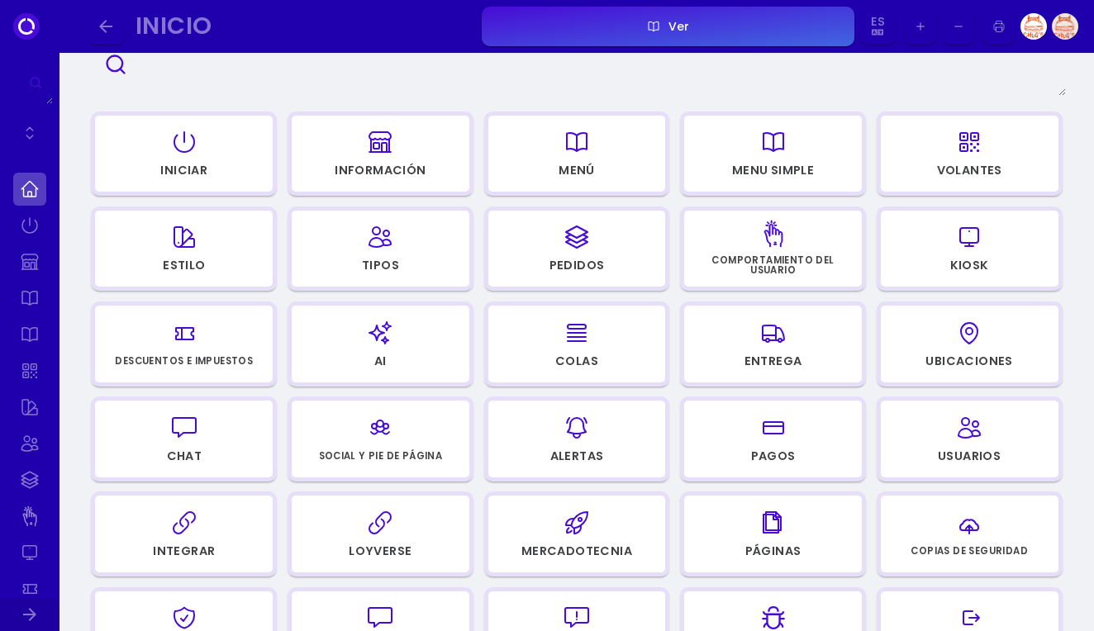
scroll to position [154, 0]
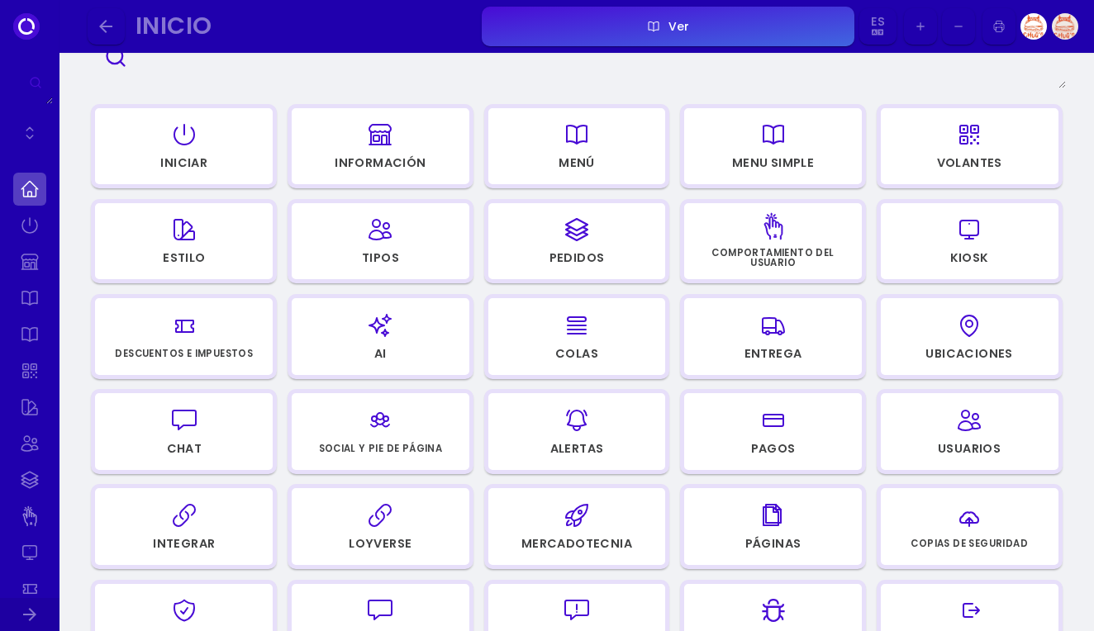
click at [753, 454] on div "Pagos" at bounding box center [773, 449] width 45 height 12
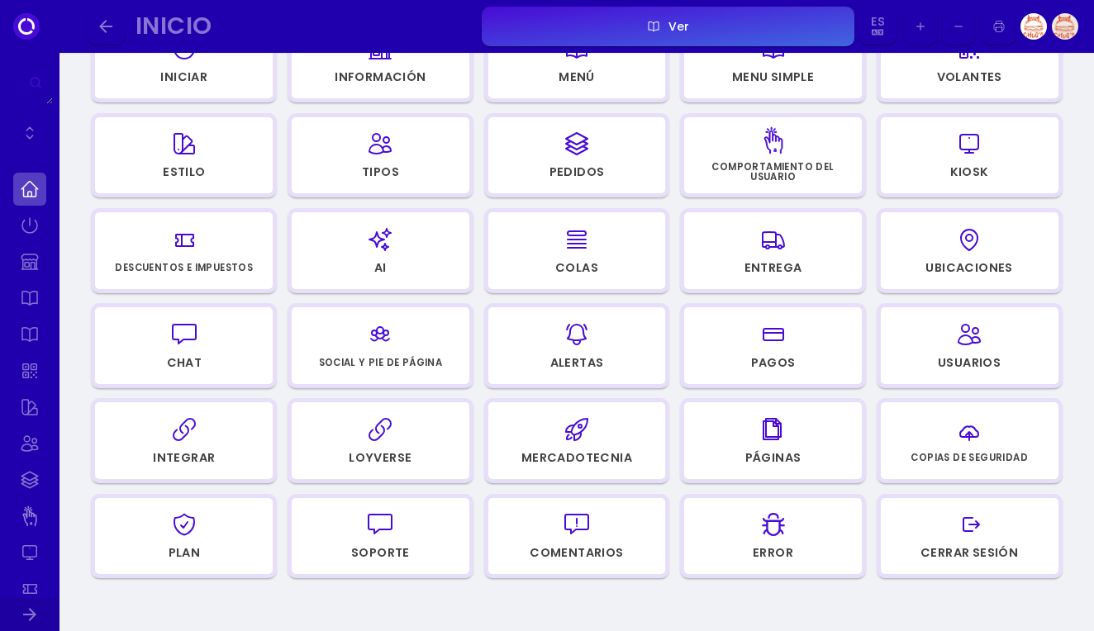
scroll to position [267, 0]
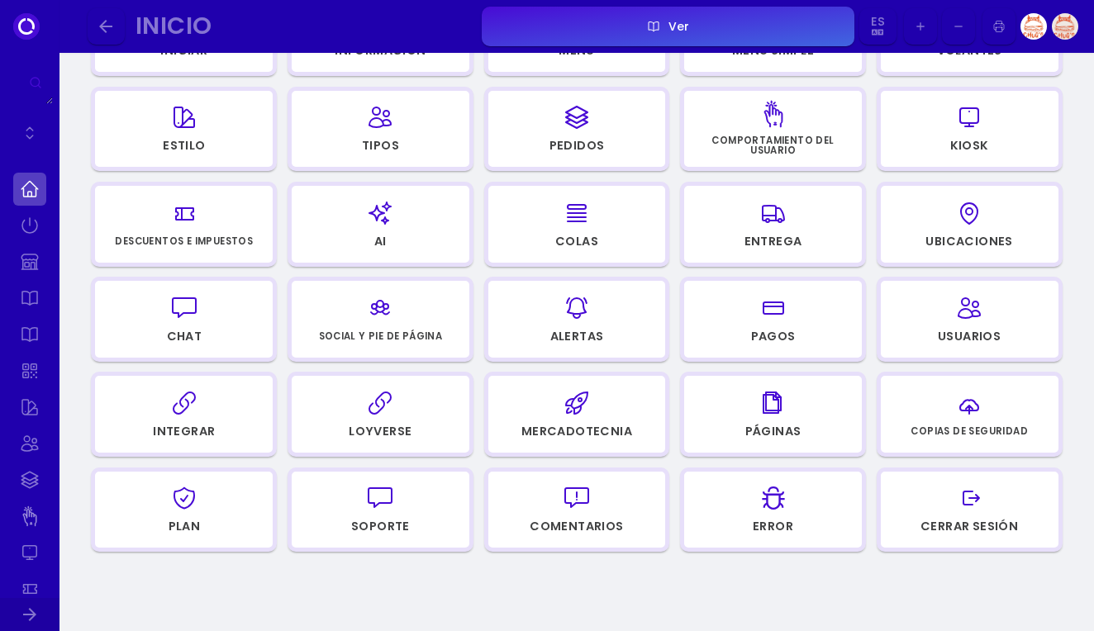
click at [392, 437] on div "Loyverse" at bounding box center [380, 431] width 63 height 12
select select "cf1eb4c5-73ce-4357-b660-032efc1e7d35"
select select "487ae158-0d34-4f4e-a172-fd29823e8d06"
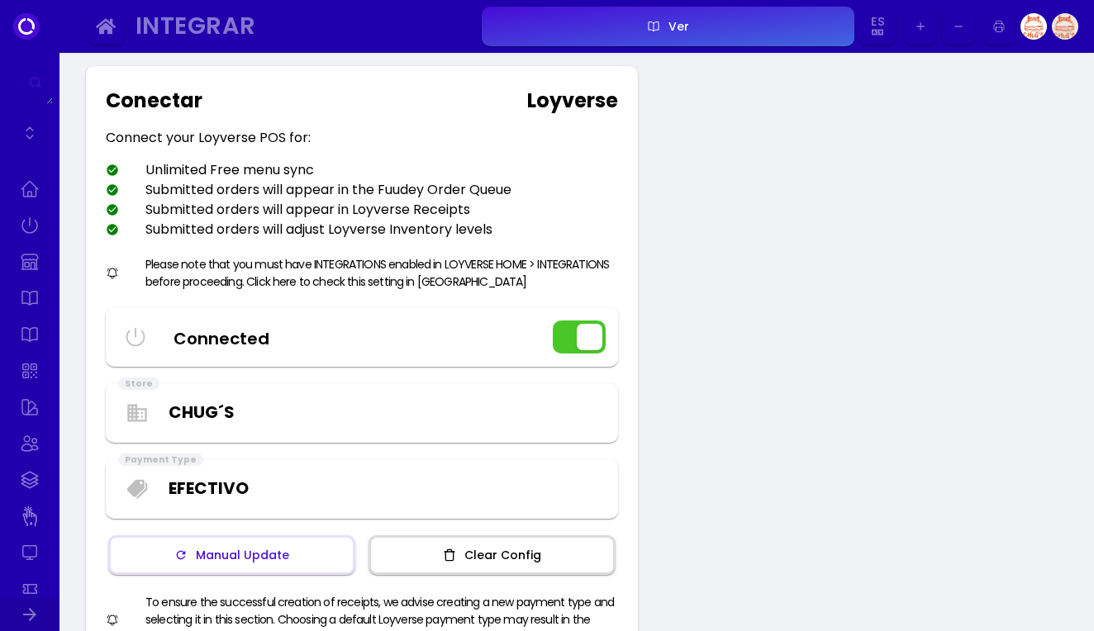
scroll to position [81, 0]
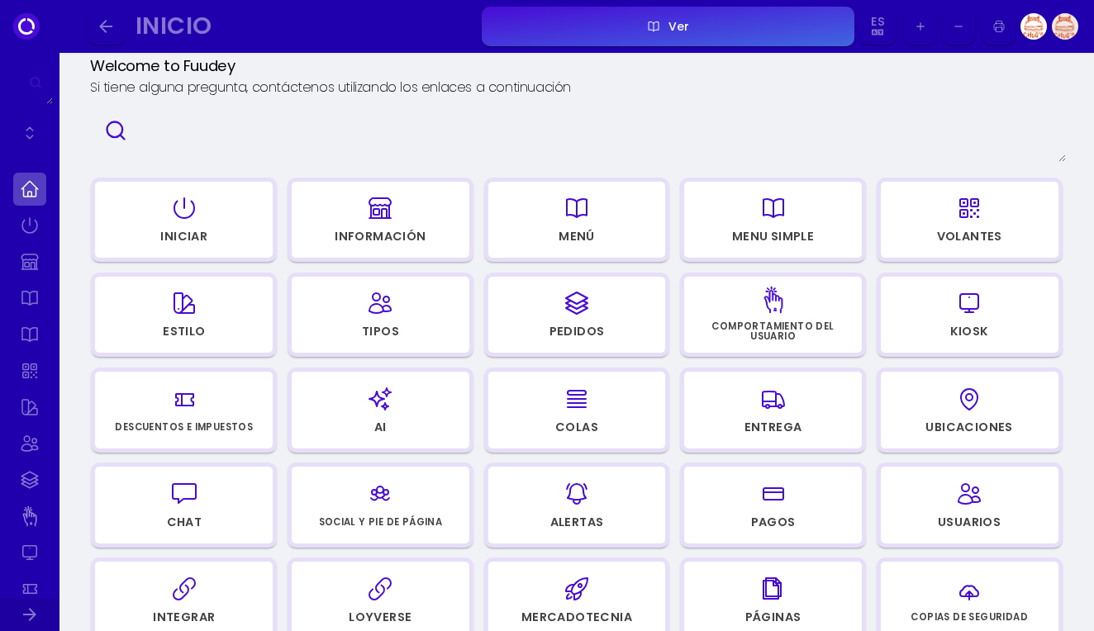
scroll to position [267, 0]
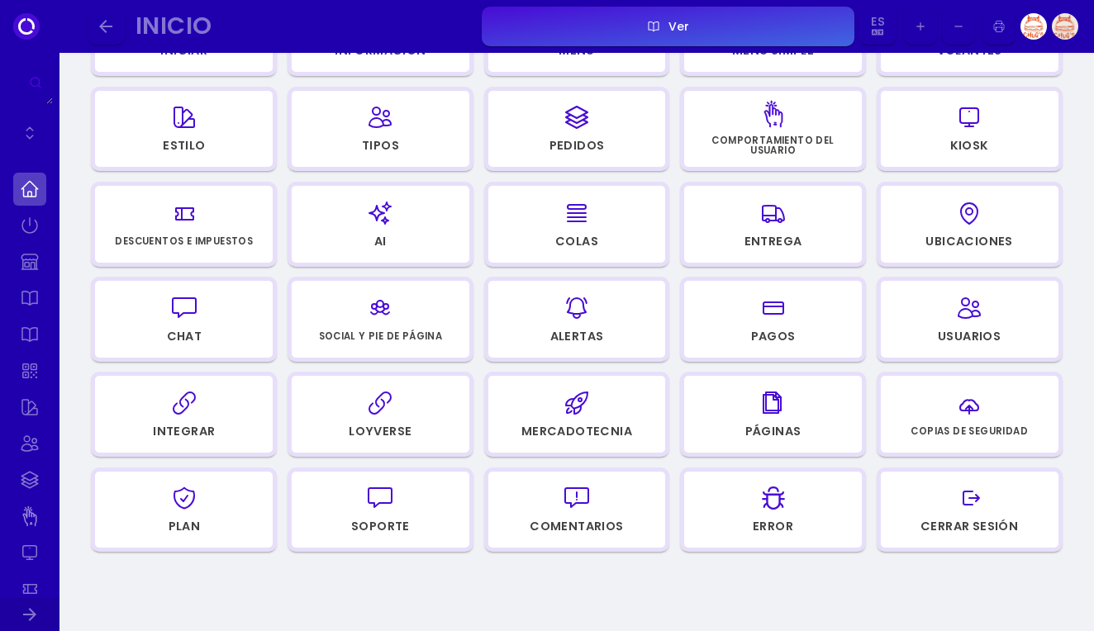
click at [544, 414] on div "button" at bounding box center [577, 403] width 163 height 40
